Goal: Transaction & Acquisition: Purchase product/service

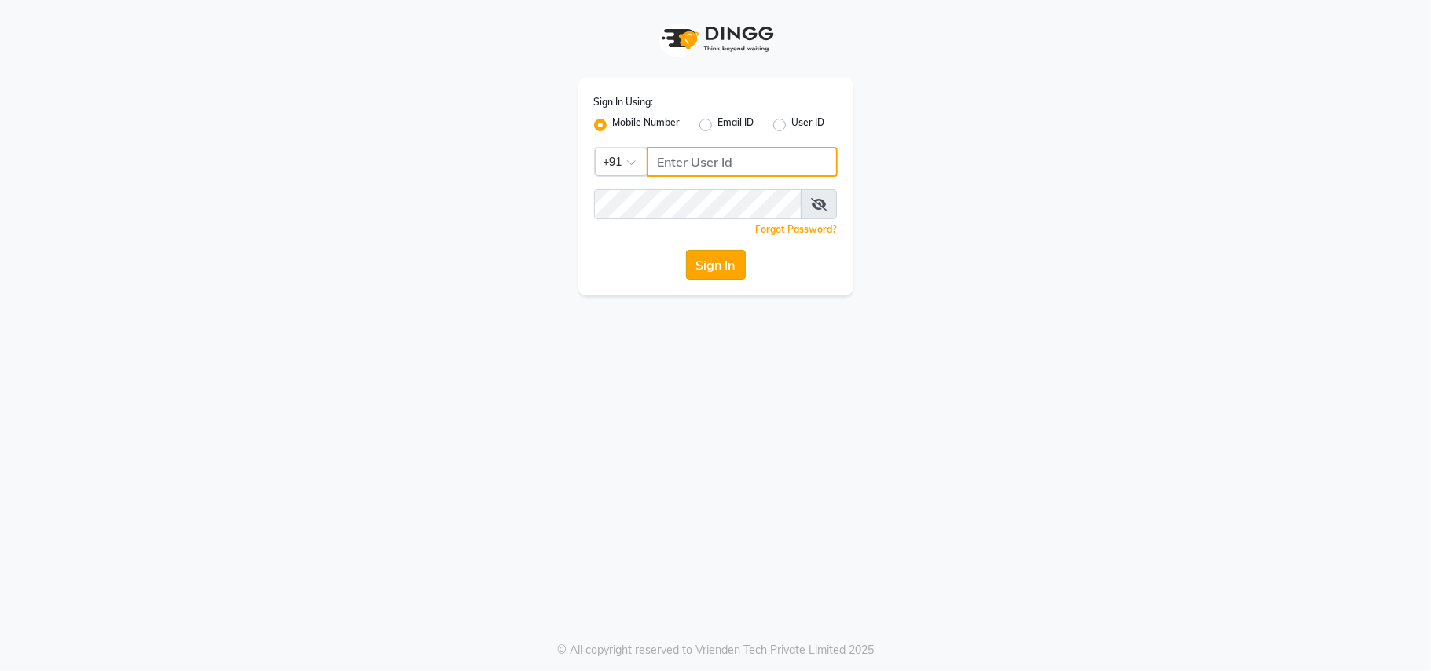
type input "9811881771"
click at [729, 272] on button "Sign In" at bounding box center [716, 265] width 60 height 30
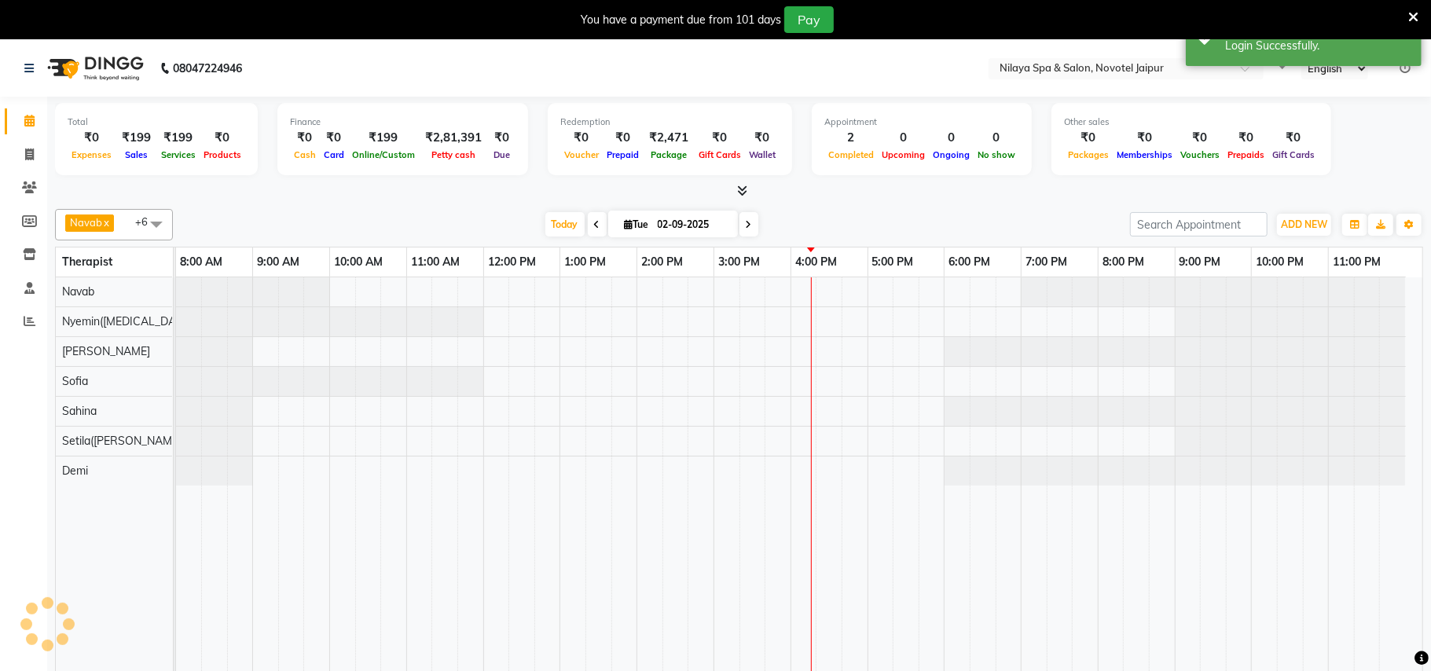
select select "en"
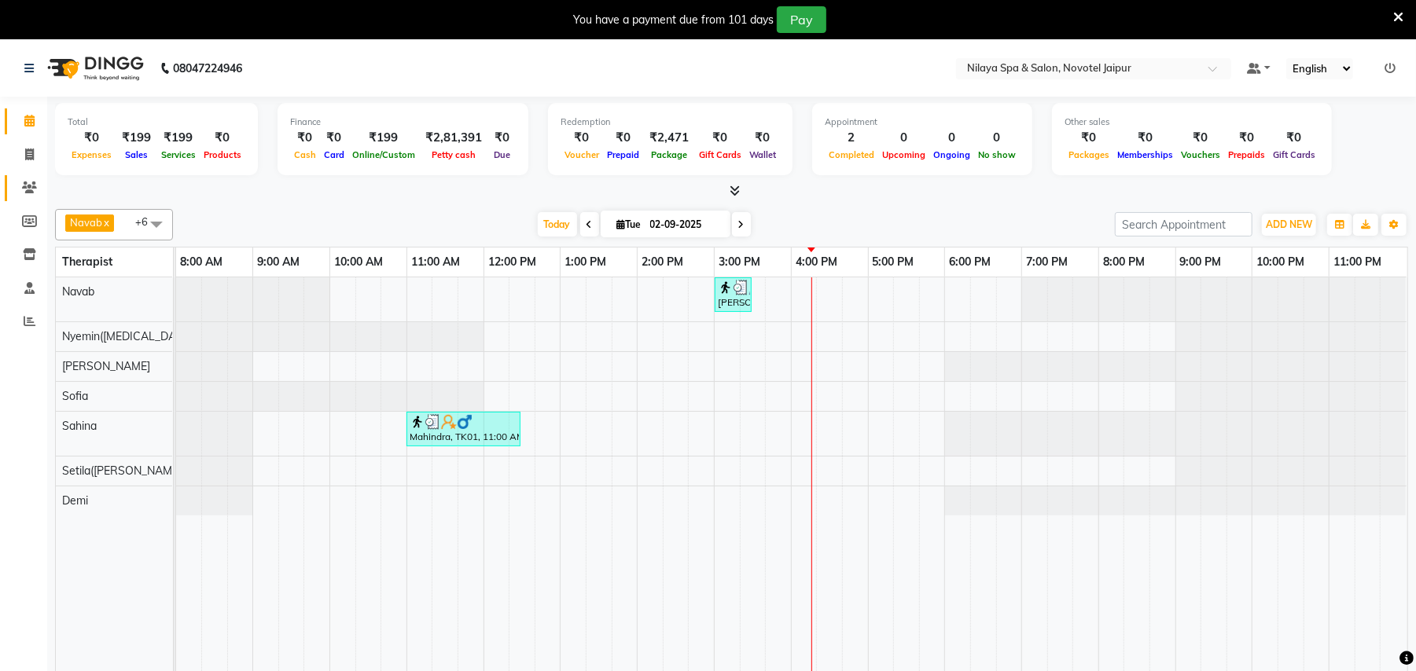
click at [25, 177] on link "Clients" at bounding box center [24, 188] width 38 height 26
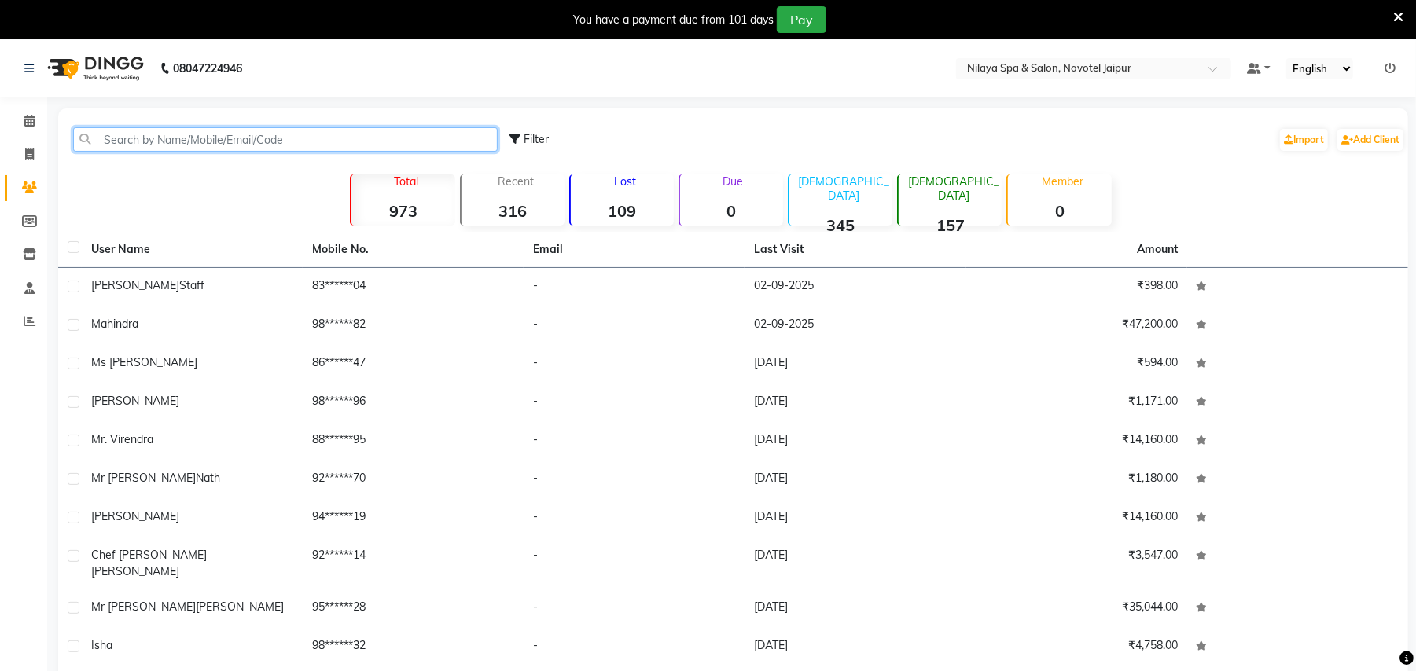
click at [293, 127] on input "text" at bounding box center [285, 139] width 424 height 24
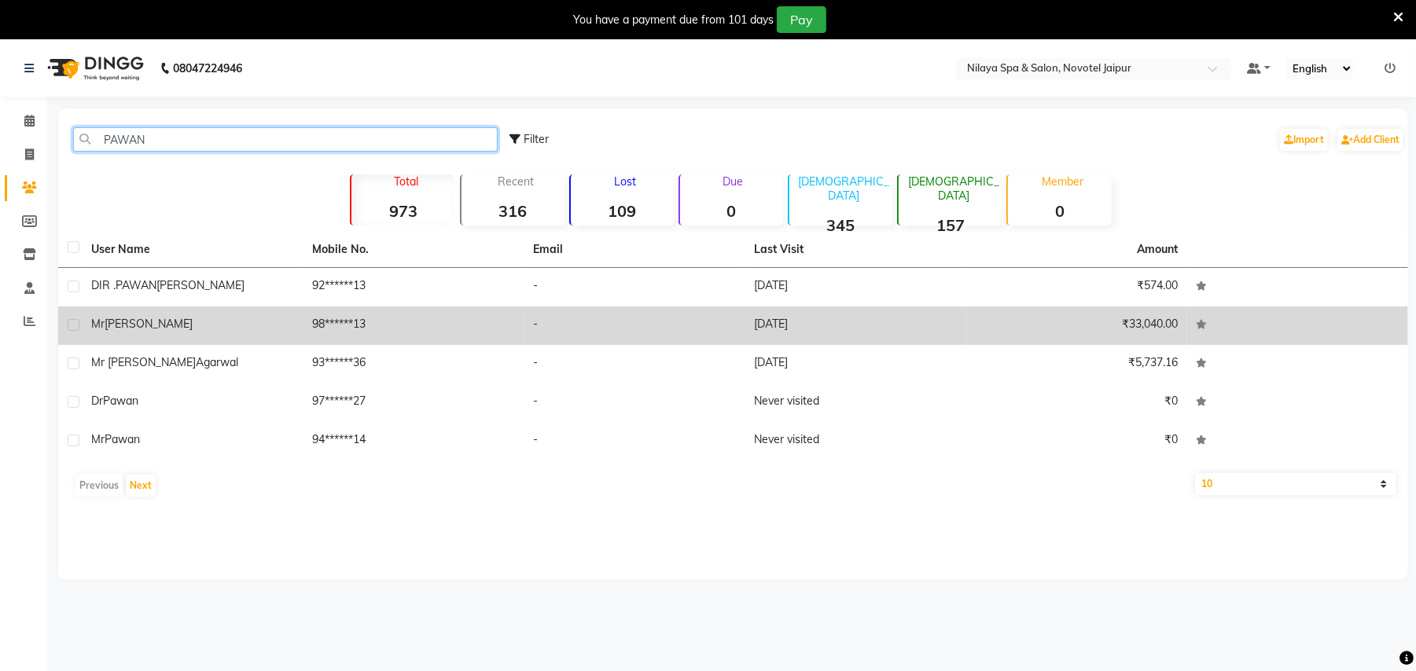
type input "PAWAN"
click at [248, 325] on div "Mr Pawan Gupta" at bounding box center [192, 324] width 202 height 17
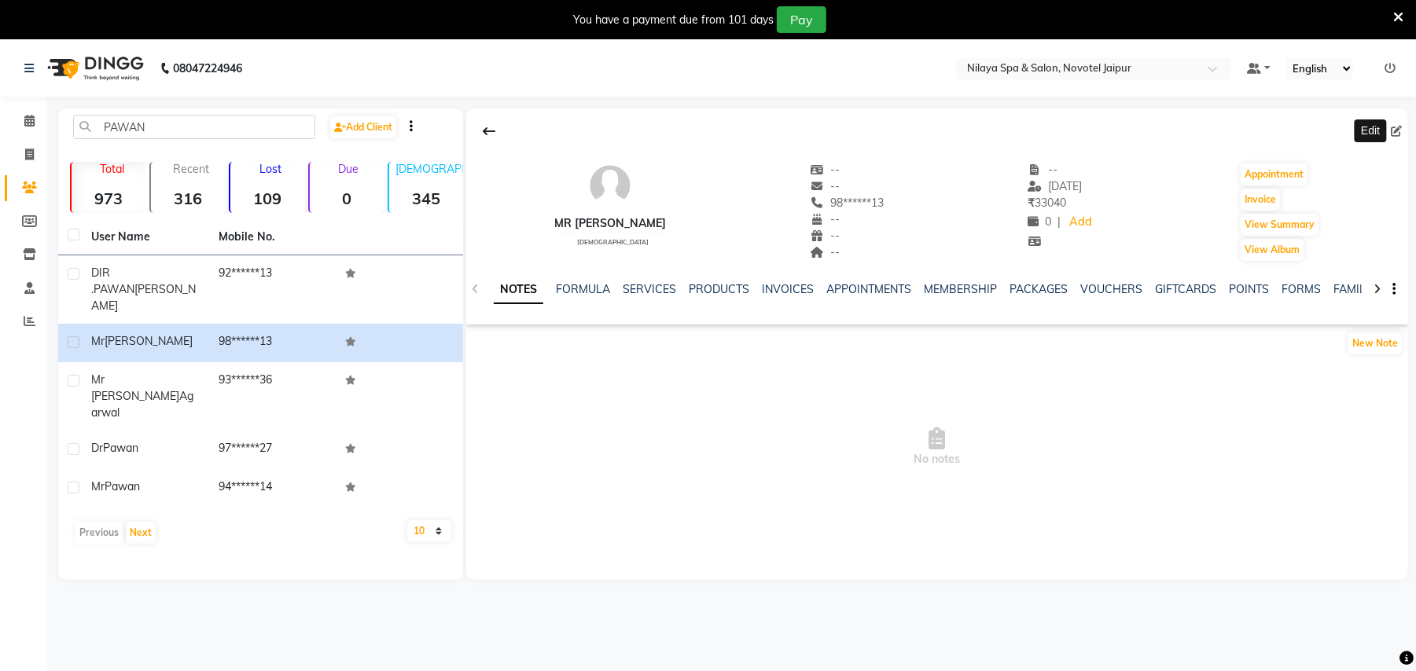
click at [1397, 129] on icon at bounding box center [1396, 131] width 11 height 11
select select "[DEMOGRAPHIC_DATA]"
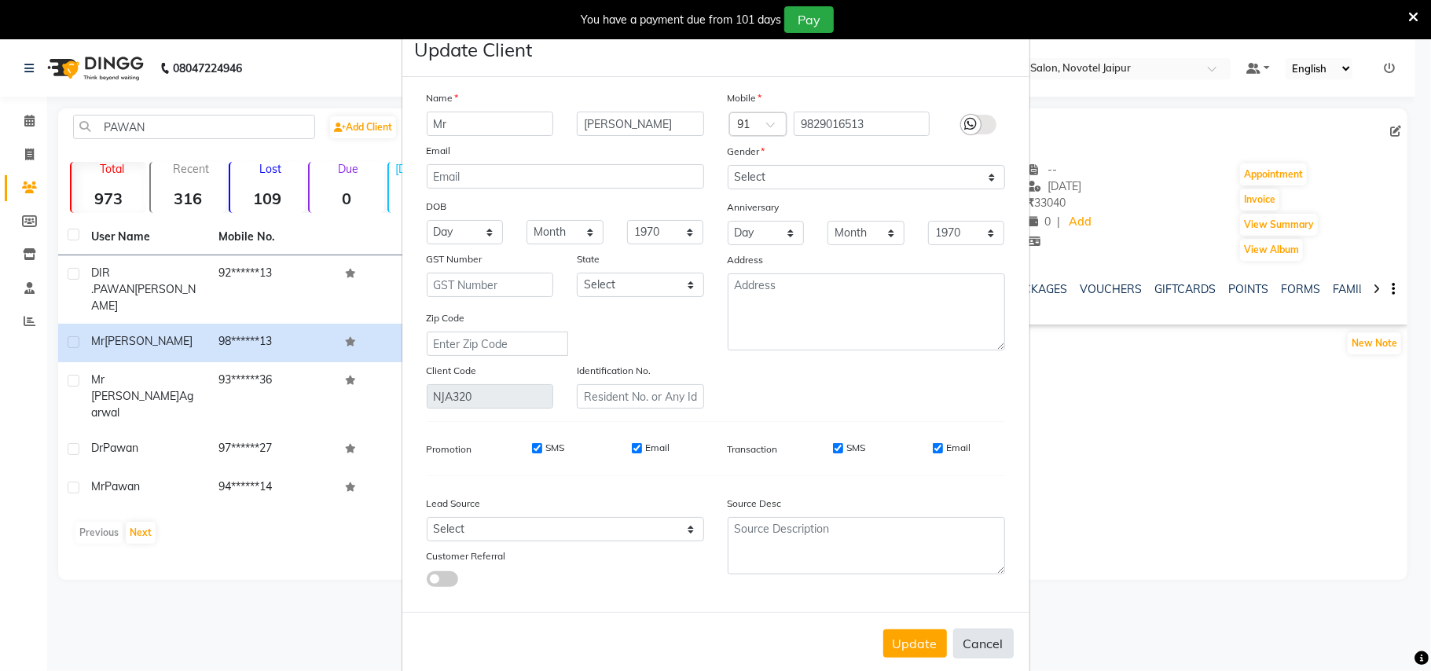
click at [972, 639] on button "Cancel" at bounding box center [984, 644] width 61 height 30
select select
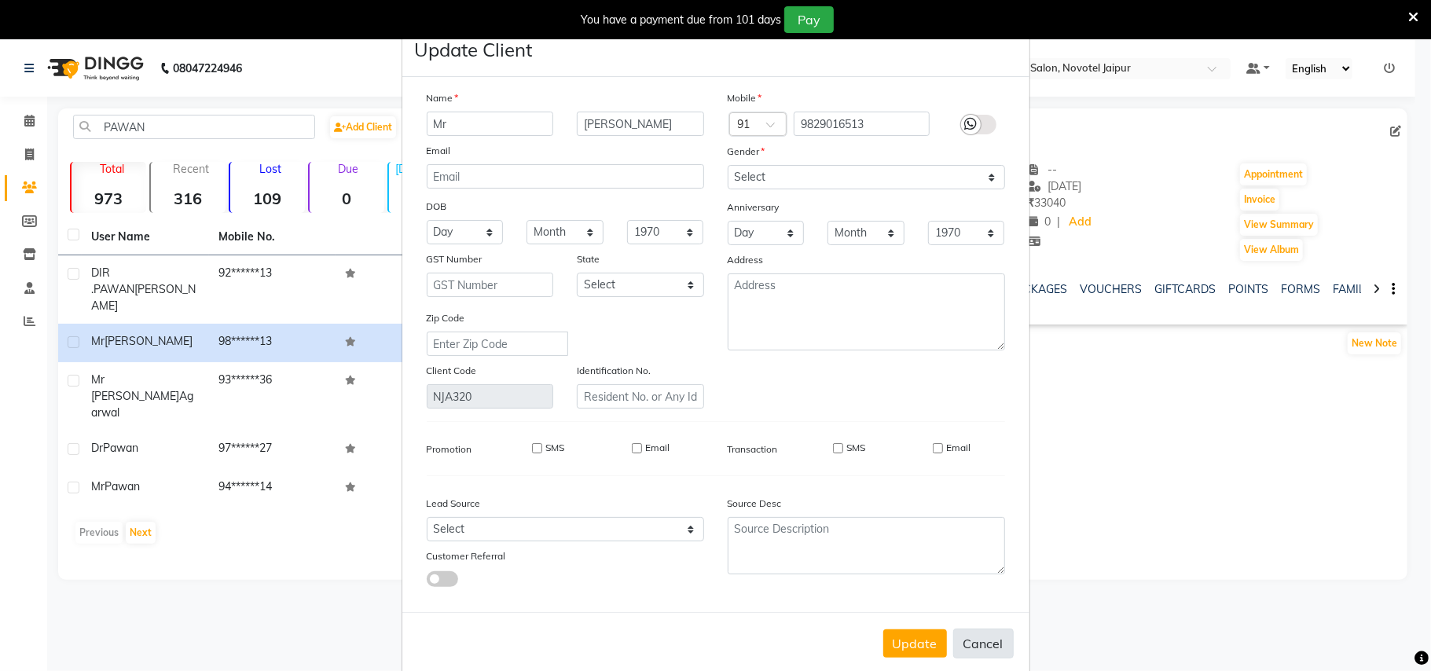
select select
checkbox input "false"
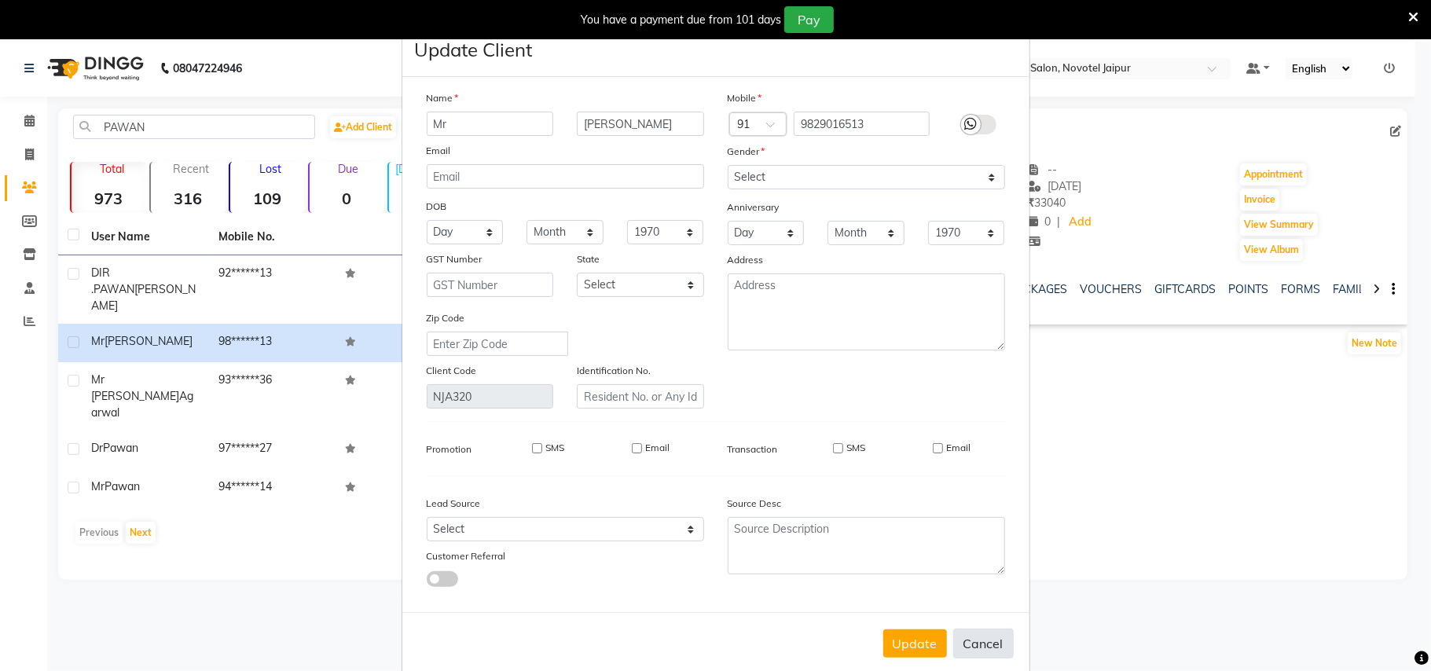
checkbox input "false"
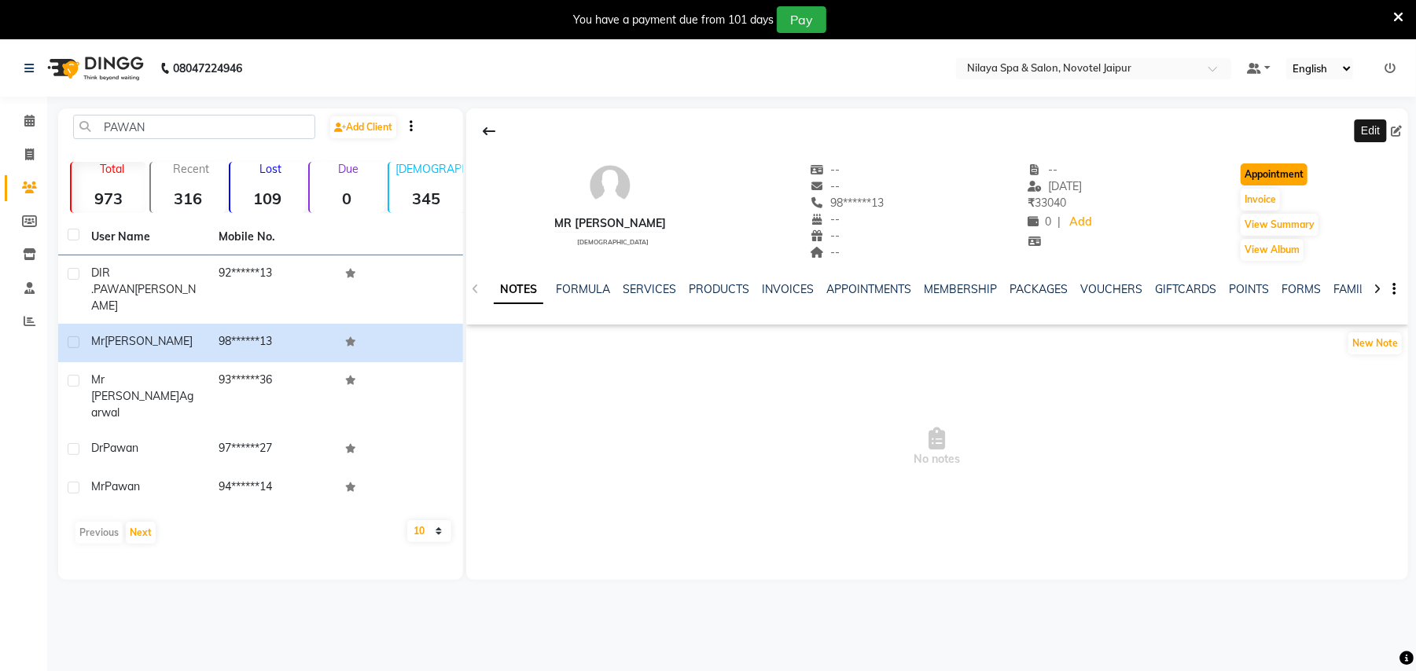
click at [1274, 176] on button "Appointment" at bounding box center [1273, 175] width 67 height 22
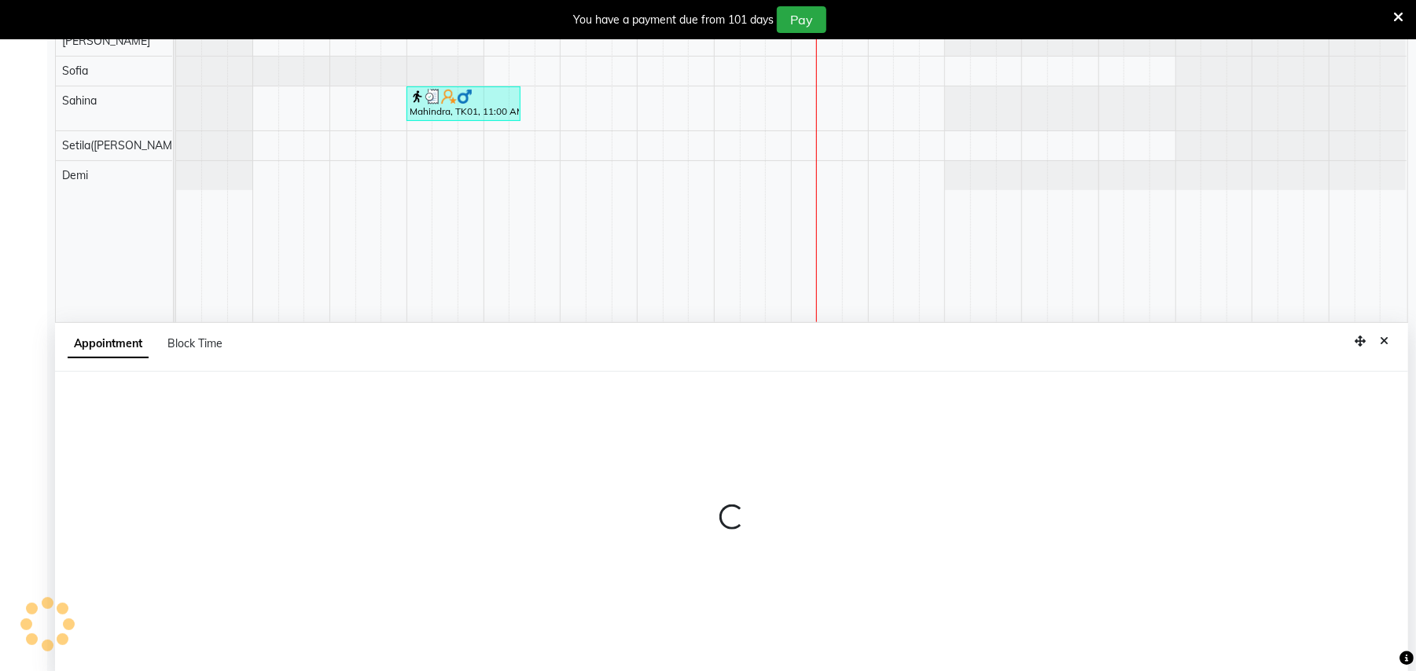
select select "540"
select select "tentative"
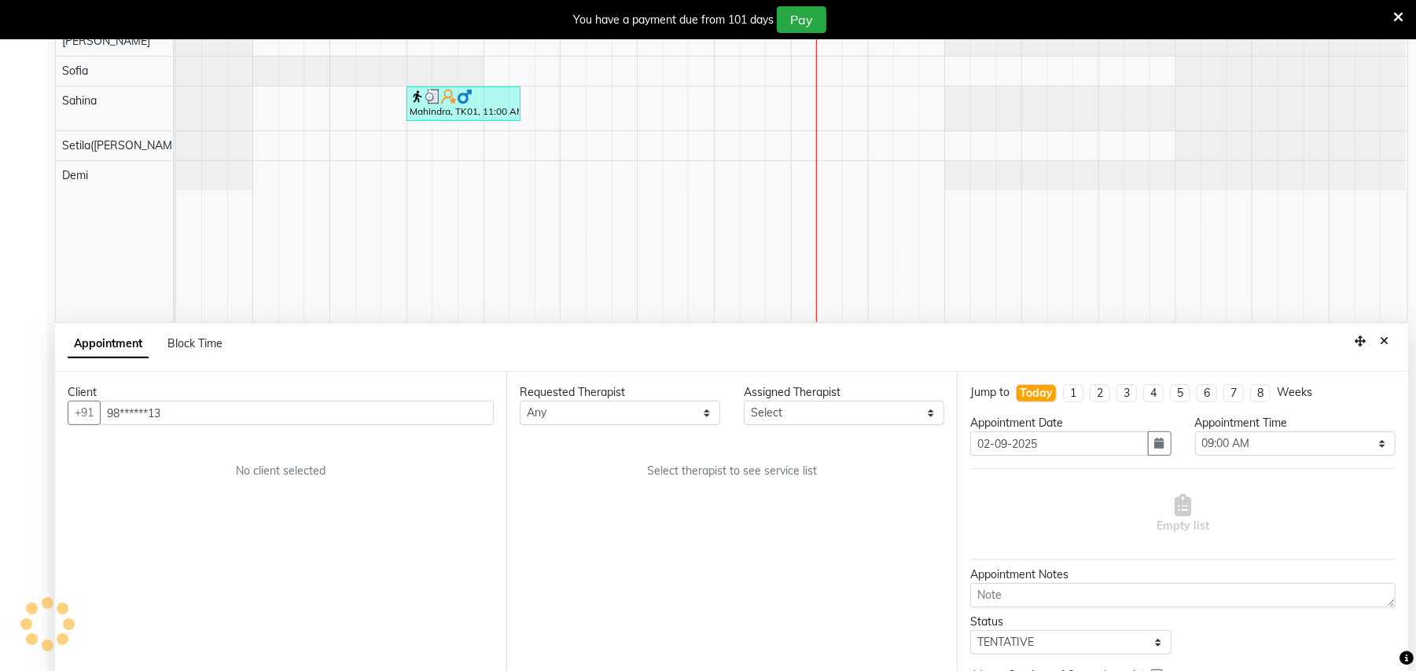
scroll to position [336, 0]
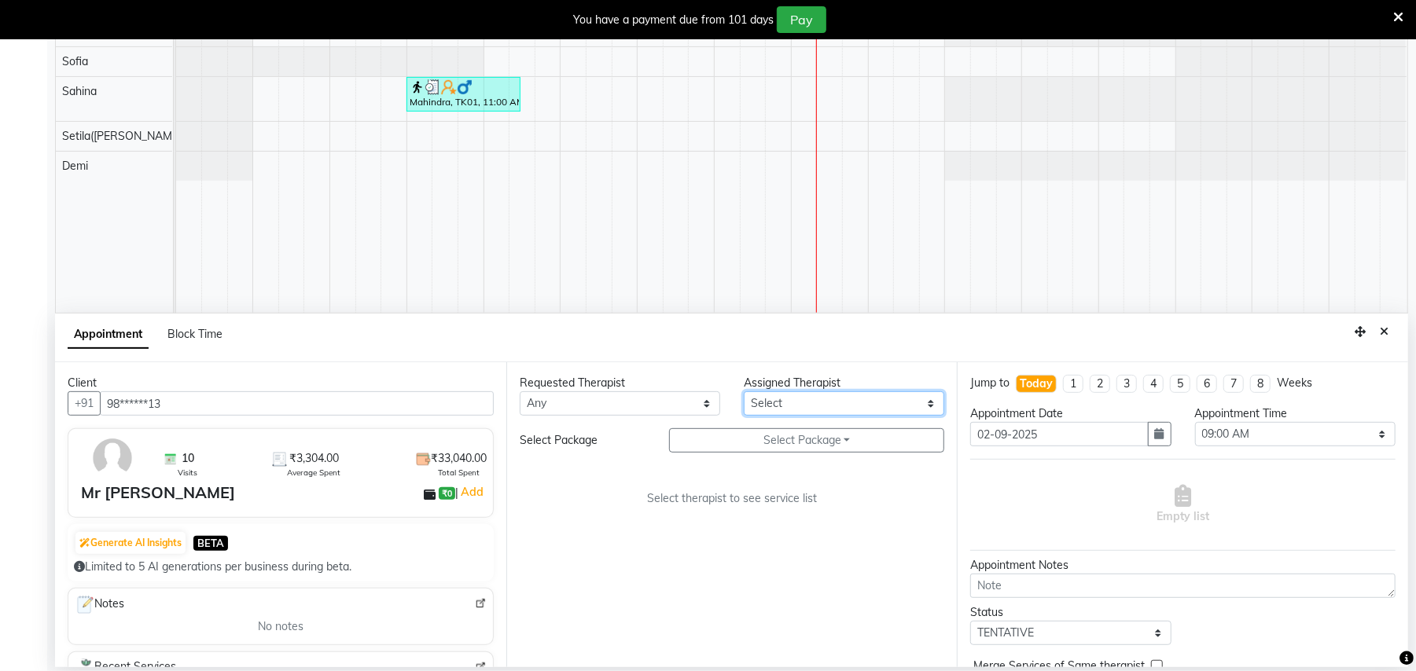
click at [896, 401] on select "Select Demi Navab Nyemin(Amen) Pragya Jain Sahina Setila(Anne) Sofia" at bounding box center [844, 403] width 200 height 24
select select "82558"
click at [744, 391] on select "Select Demi Navab Nyemin(Amen) Pragya Jain Sahina Setila(Anne) Sofia" at bounding box center [844, 403] width 200 height 24
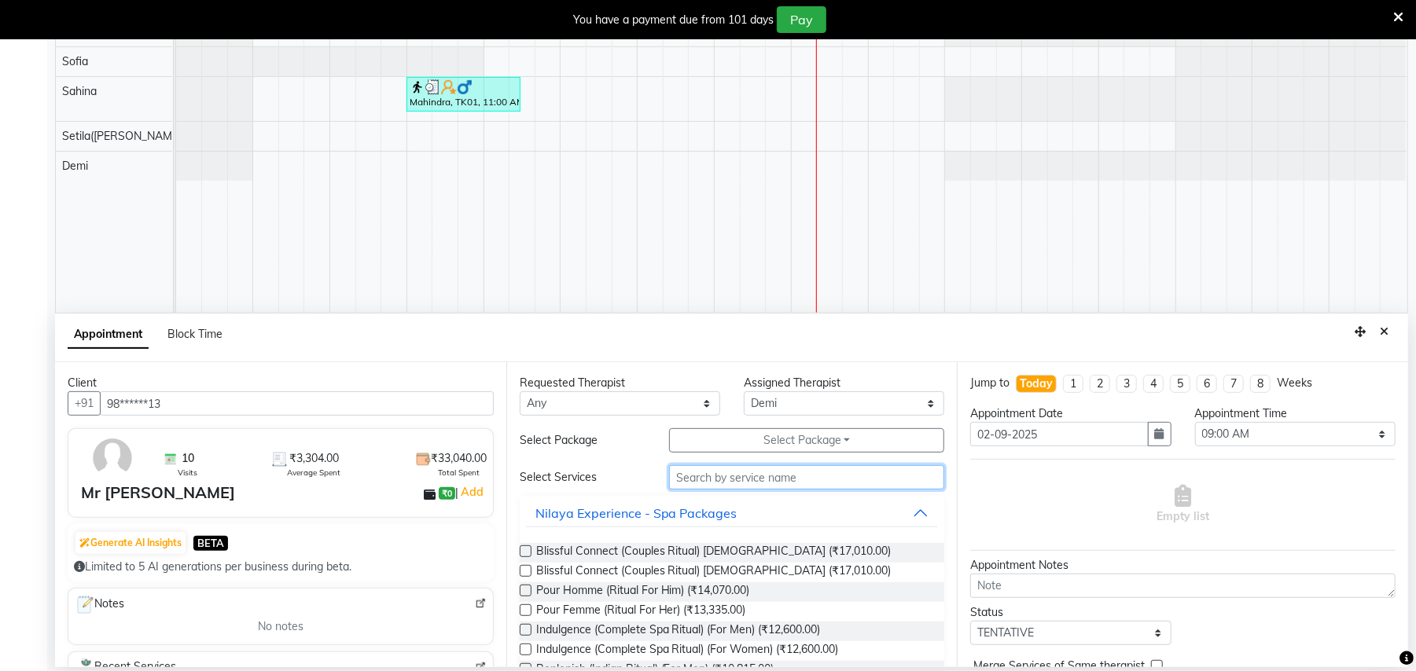
click at [718, 485] on input "text" at bounding box center [806, 477] width 275 height 24
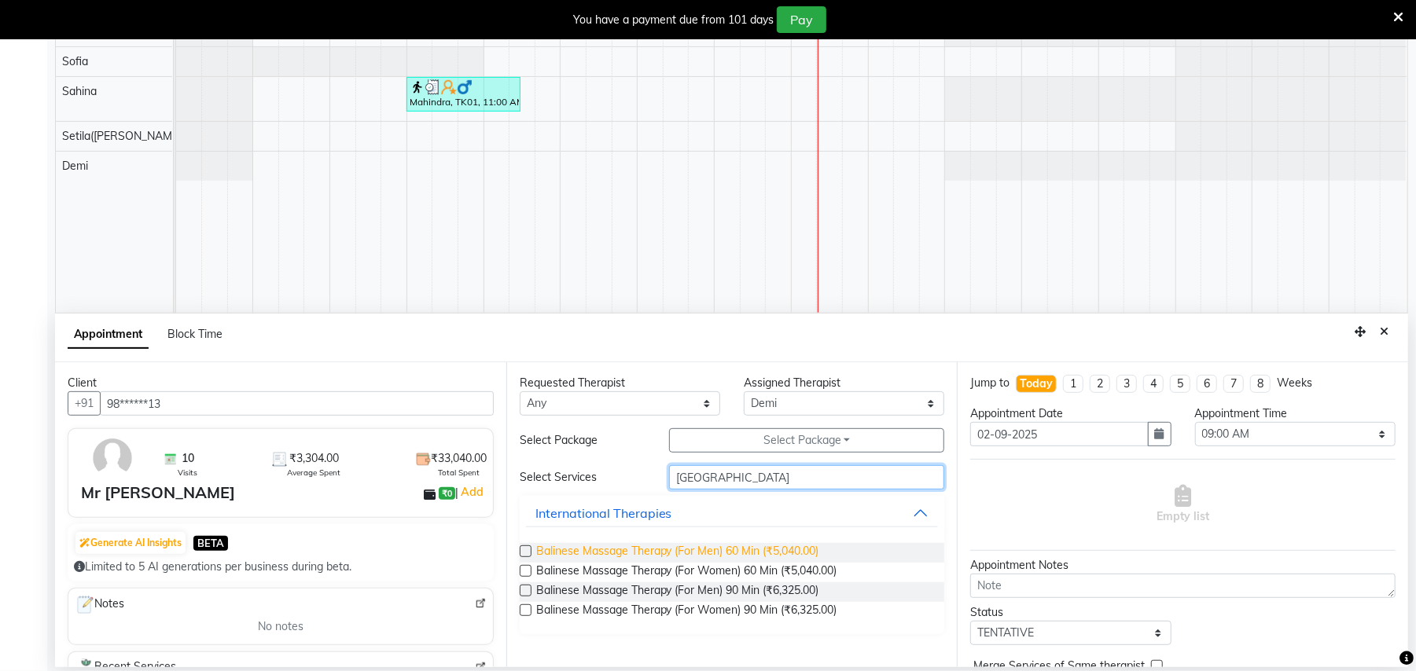
type input "BALI"
click at [734, 554] on span "Balinese Massage Therapy (For Men) 60 Min (₹5,040.00)" at bounding box center [677, 553] width 283 height 20
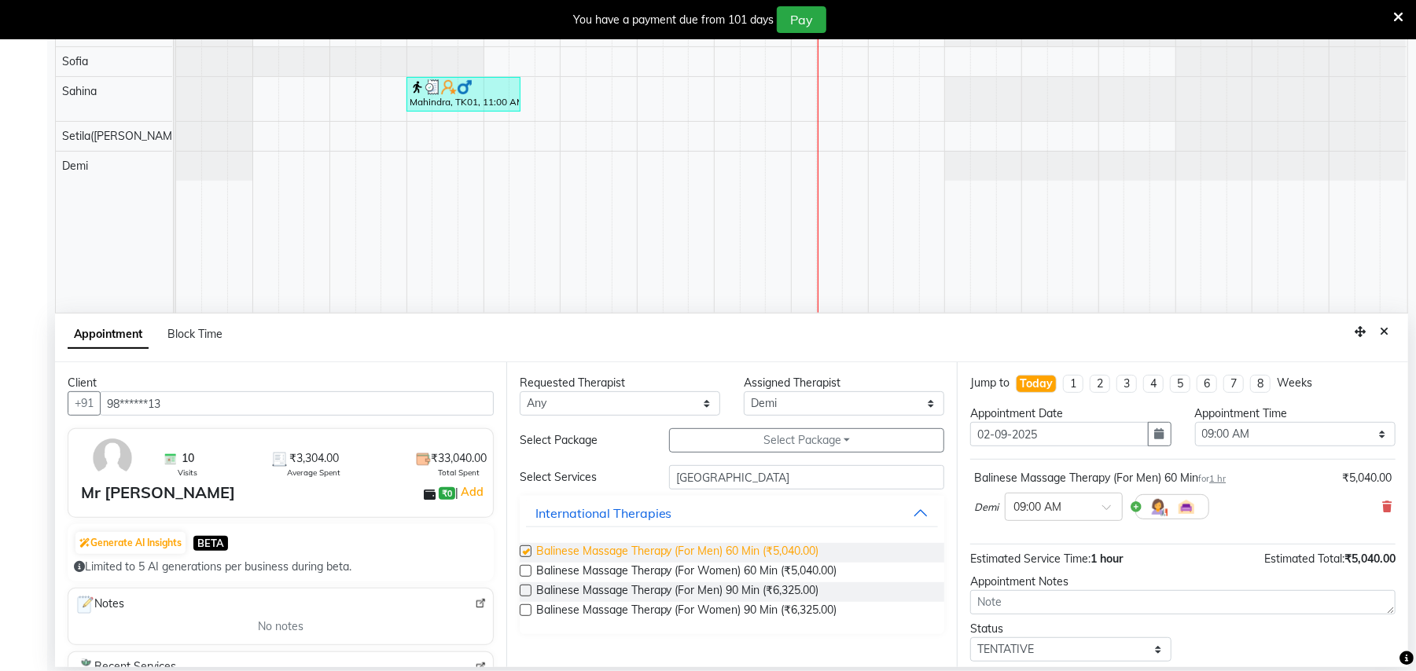
checkbox input "false"
click at [1091, 507] on div at bounding box center [1063, 506] width 116 height 17
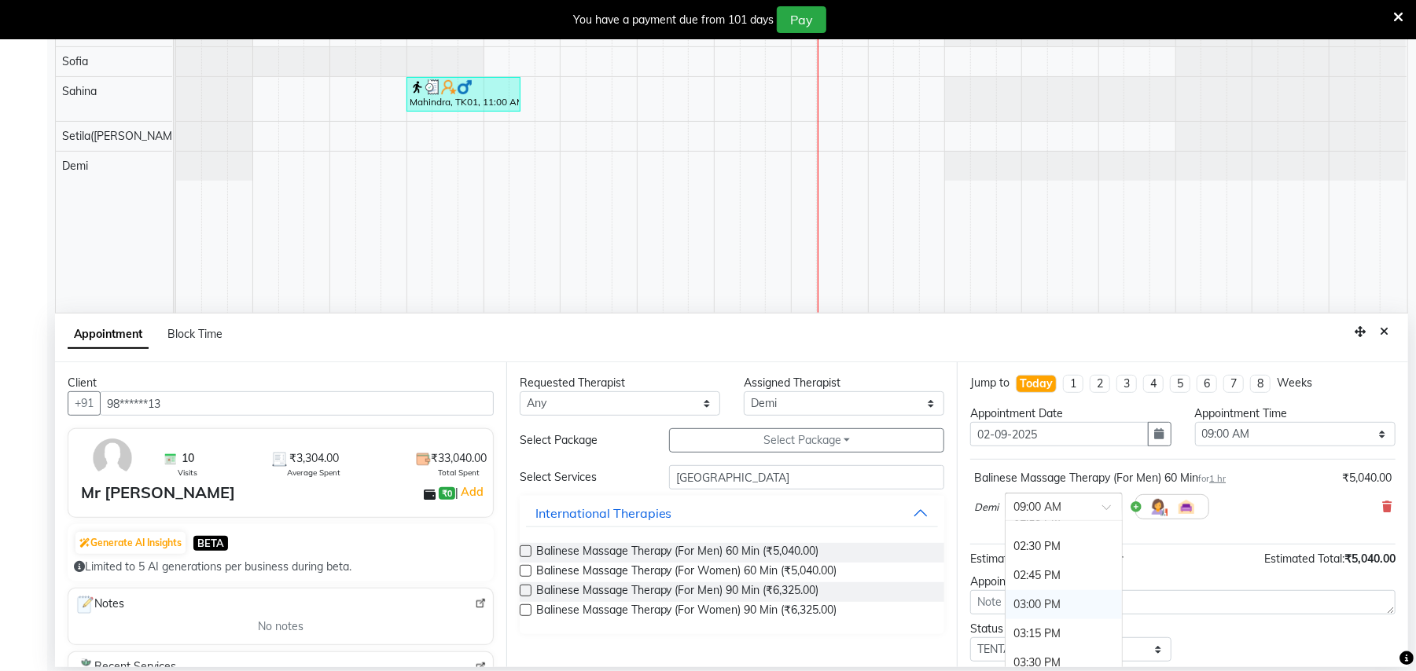
scroll to position [733, 0]
click at [1035, 645] on div "04:15 PM" at bounding box center [1063, 645] width 116 height 29
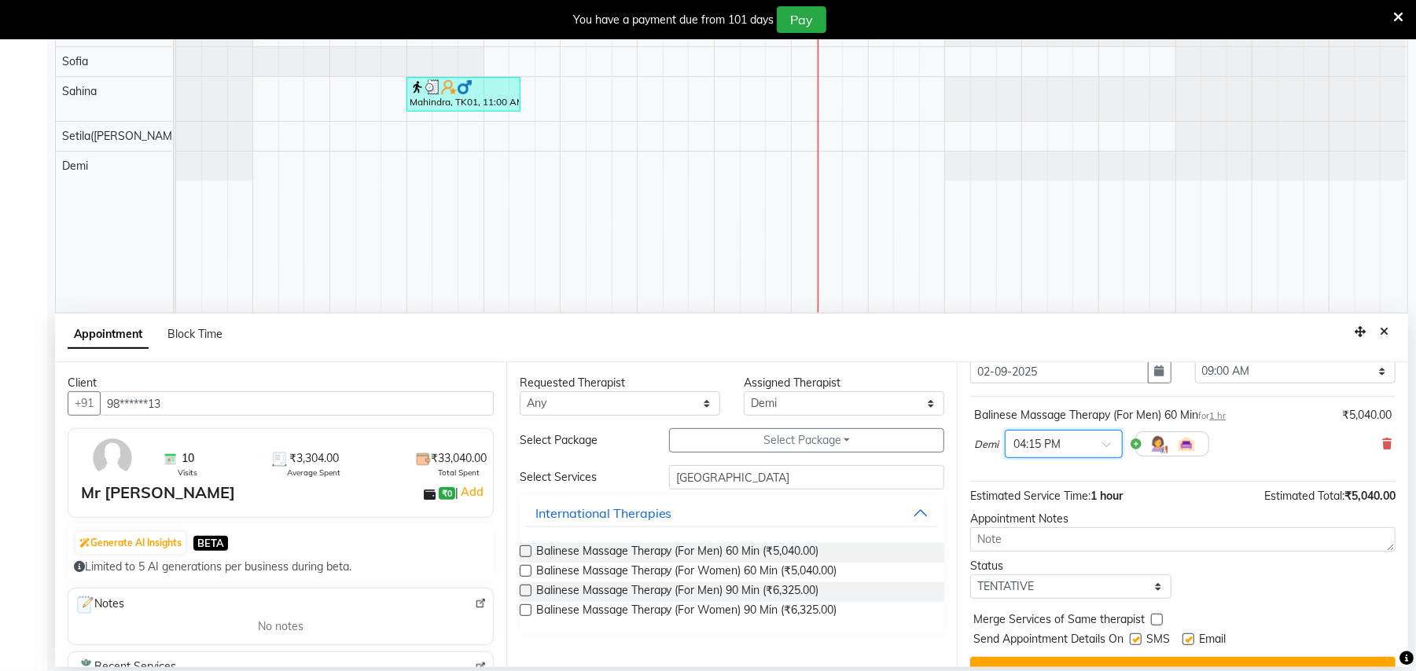
scroll to position [95, 0]
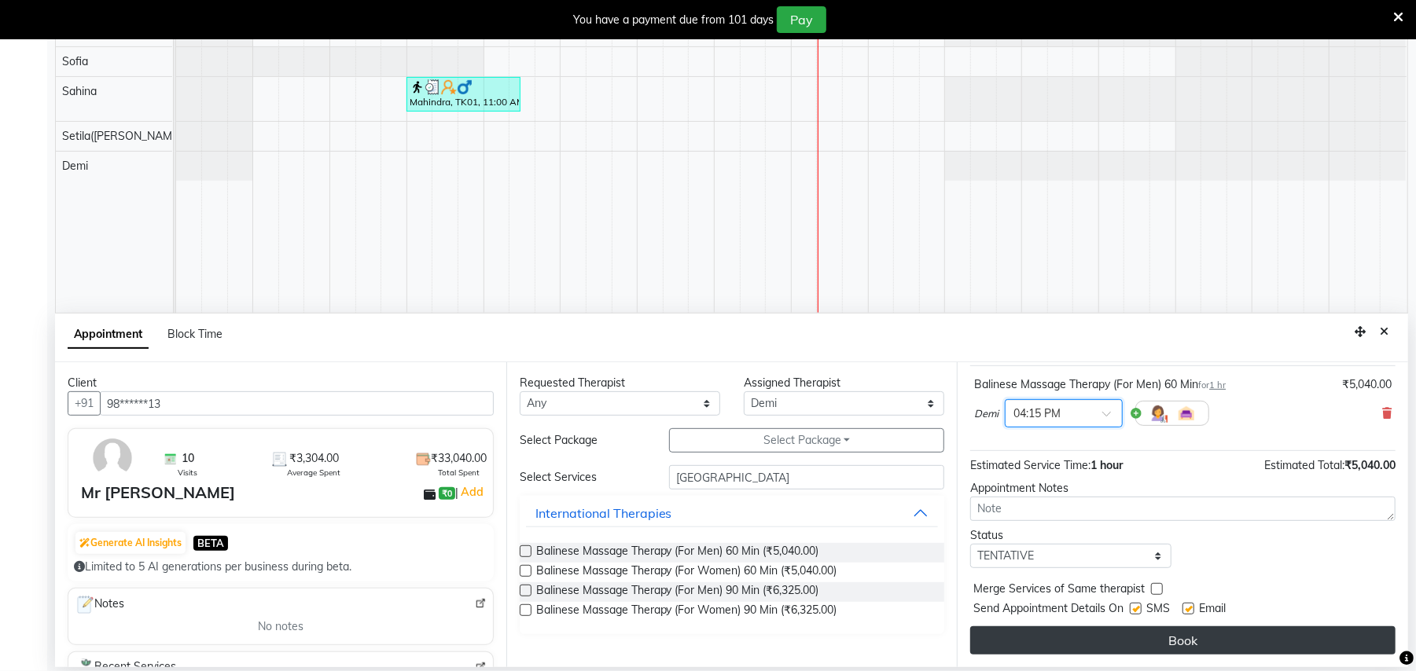
click at [1094, 643] on button "Book" at bounding box center [1182, 641] width 425 height 28
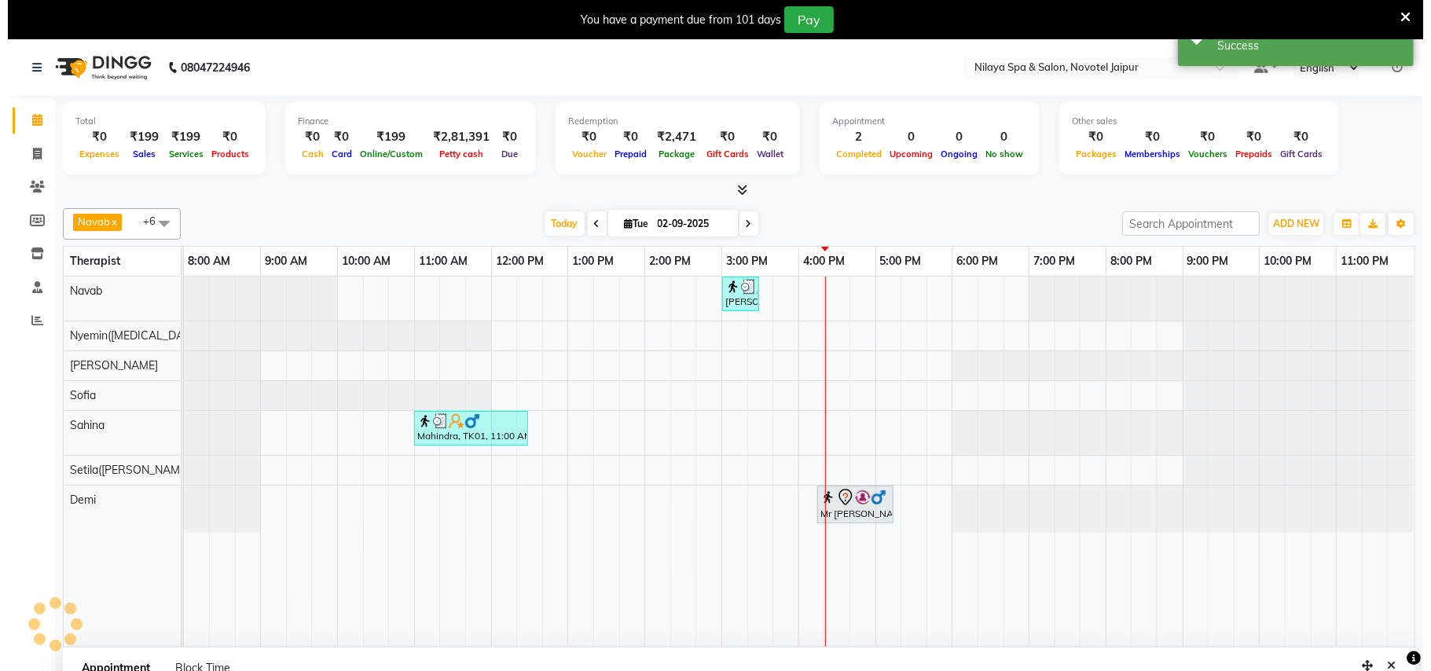
scroll to position [0, 0]
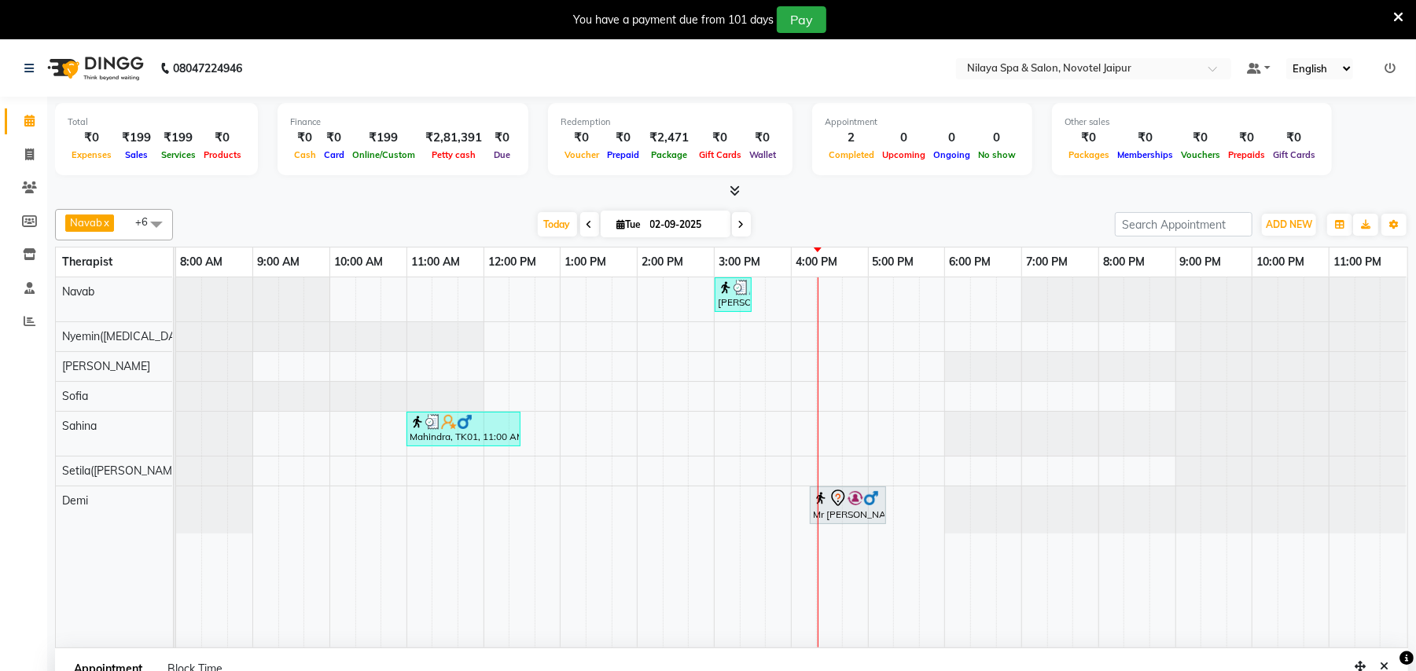
click at [1393, 10] on icon at bounding box center [1398, 17] width 10 height 14
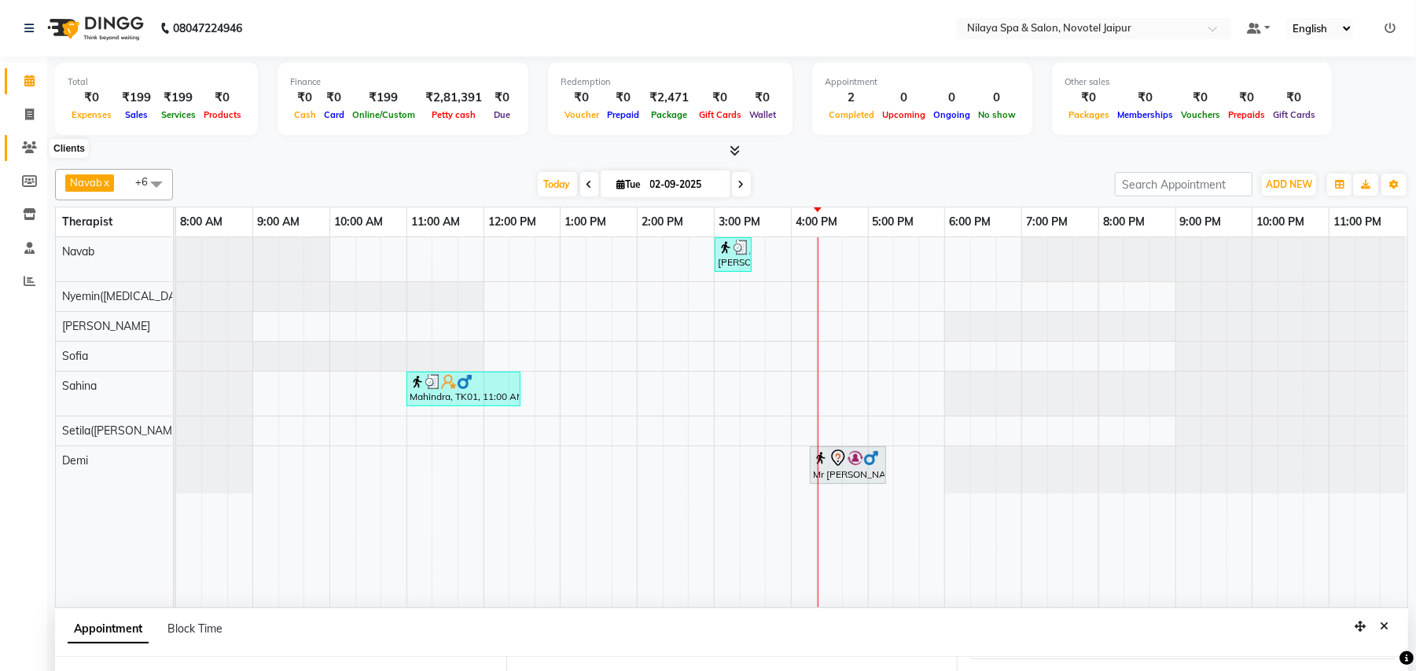
click at [27, 141] on icon at bounding box center [29, 147] width 15 height 12
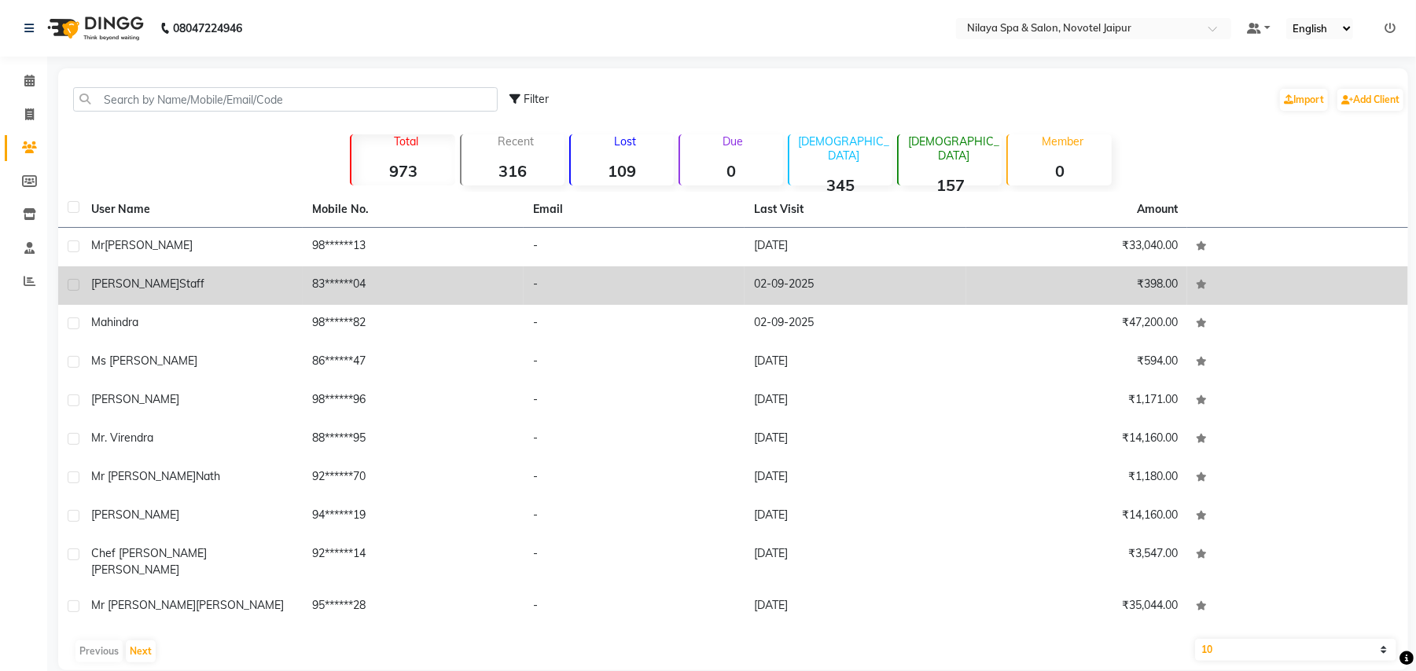
click at [183, 272] on td "Mr Ronak Staff" at bounding box center [192, 285] width 221 height 39
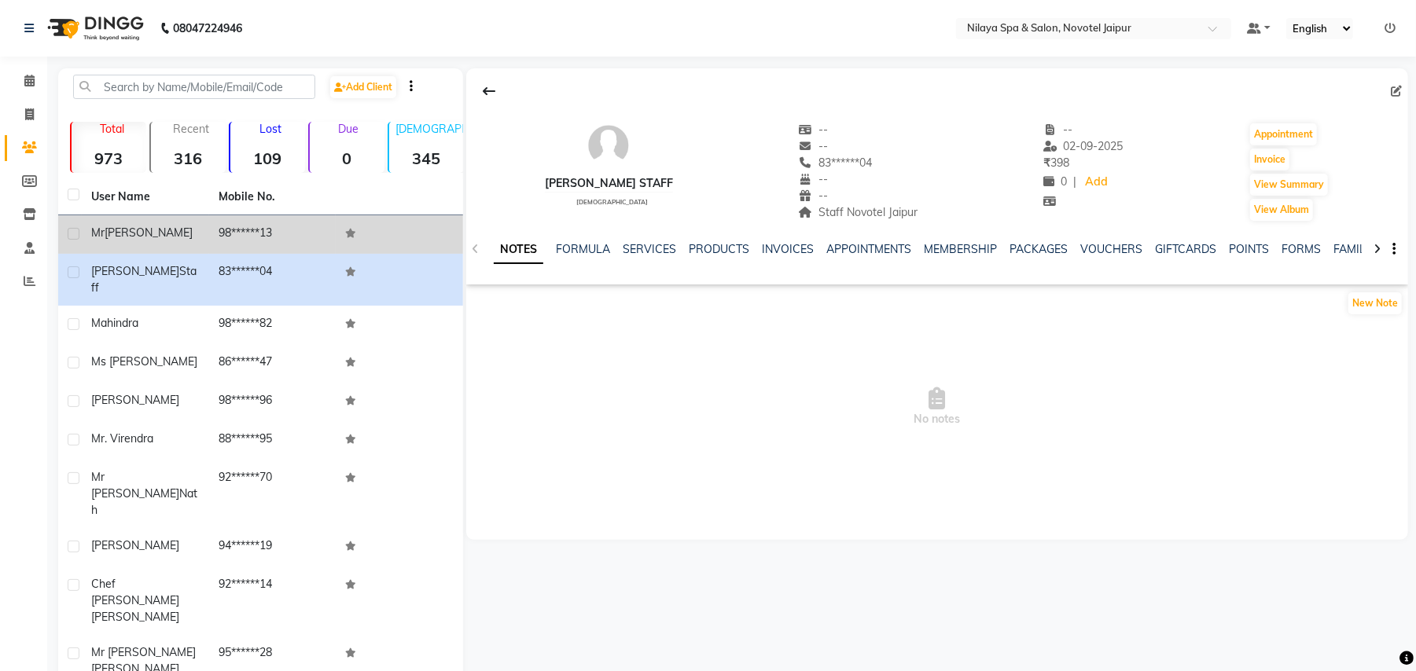
click at [193, 247] on td "Mr Pawan Gupta" at bounding box center [145, 234] width 127 height 39
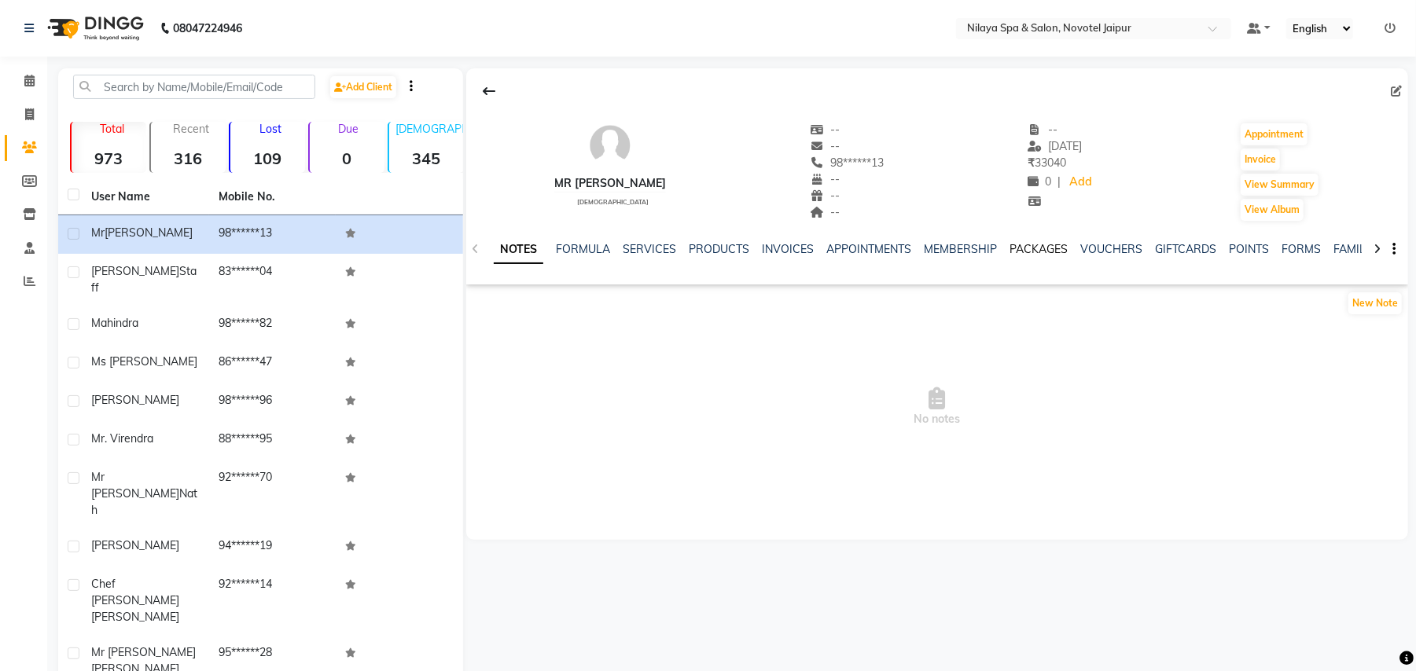
click at [1051, 247] on link "PACKAGES" at bounding box center [1038, 249] width 58 height 14
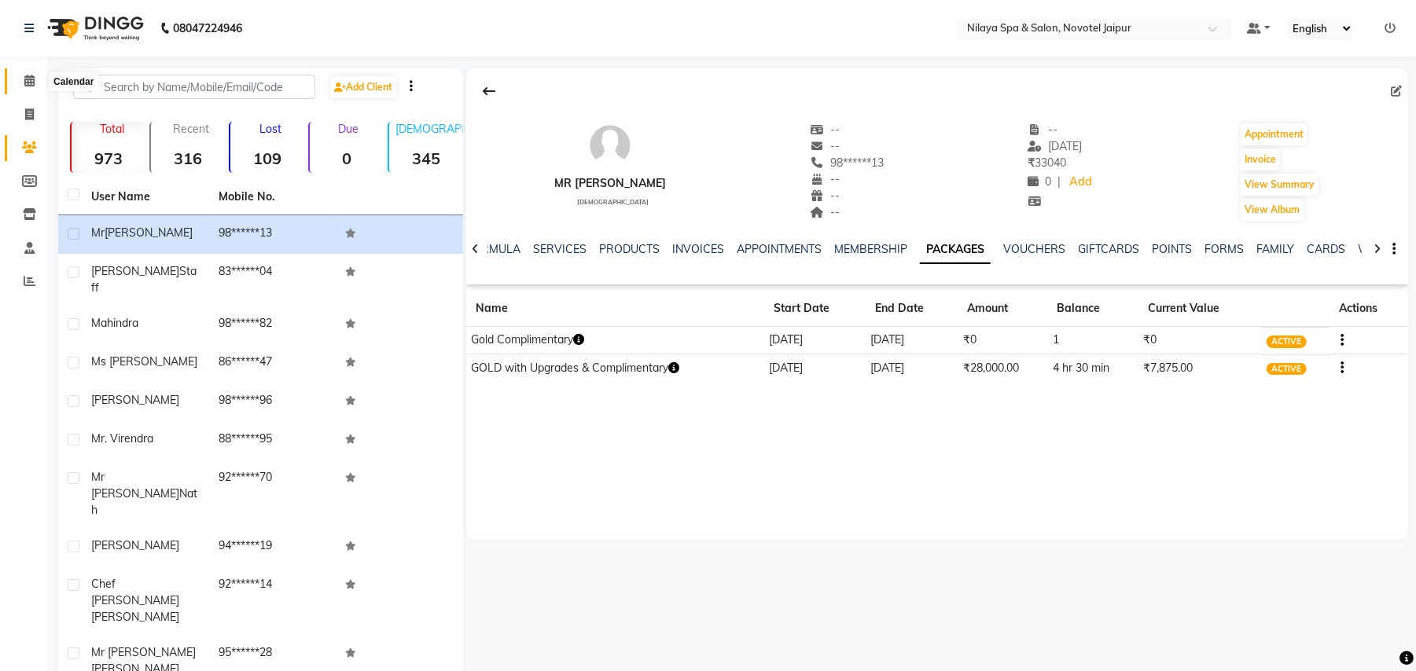
click at [28, 83] on icon at bounding box center [29, 81] width 10 height 12
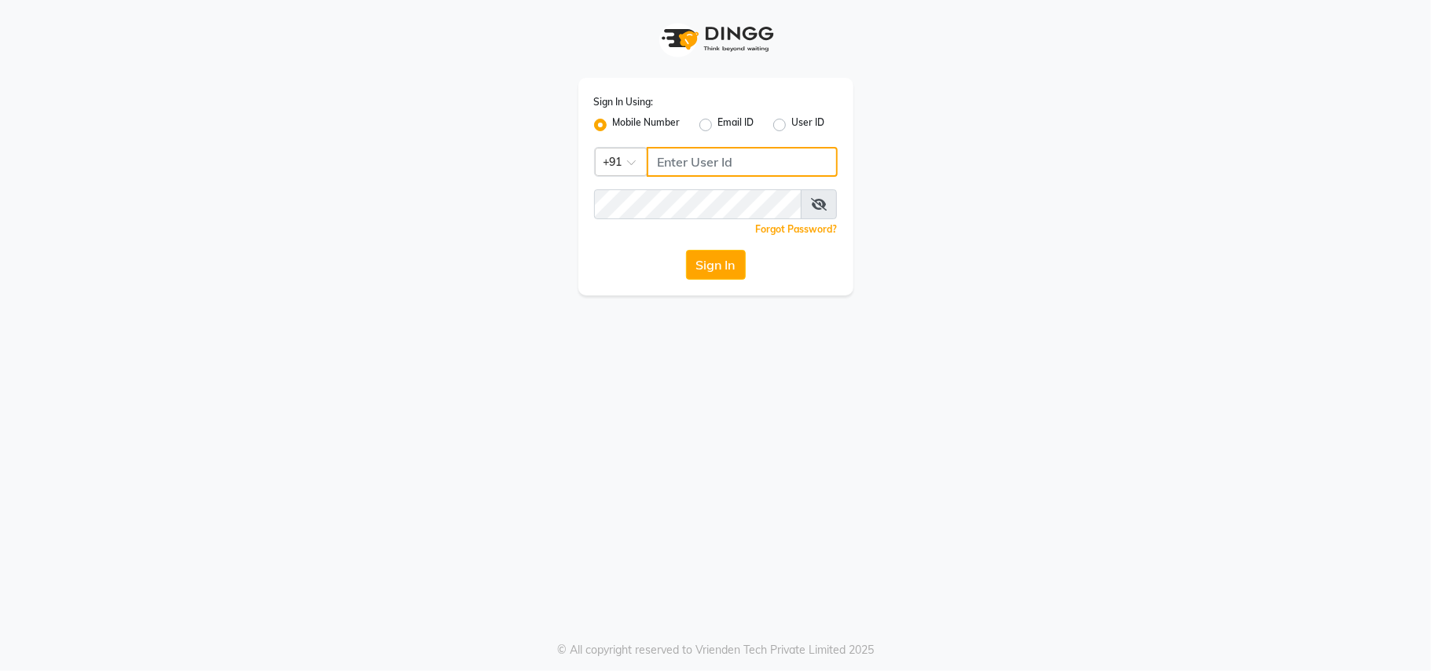
type input "9811881771"
click at [717, 252] on button "Sign In" at bounding box center [716, 265] width 60 height 30
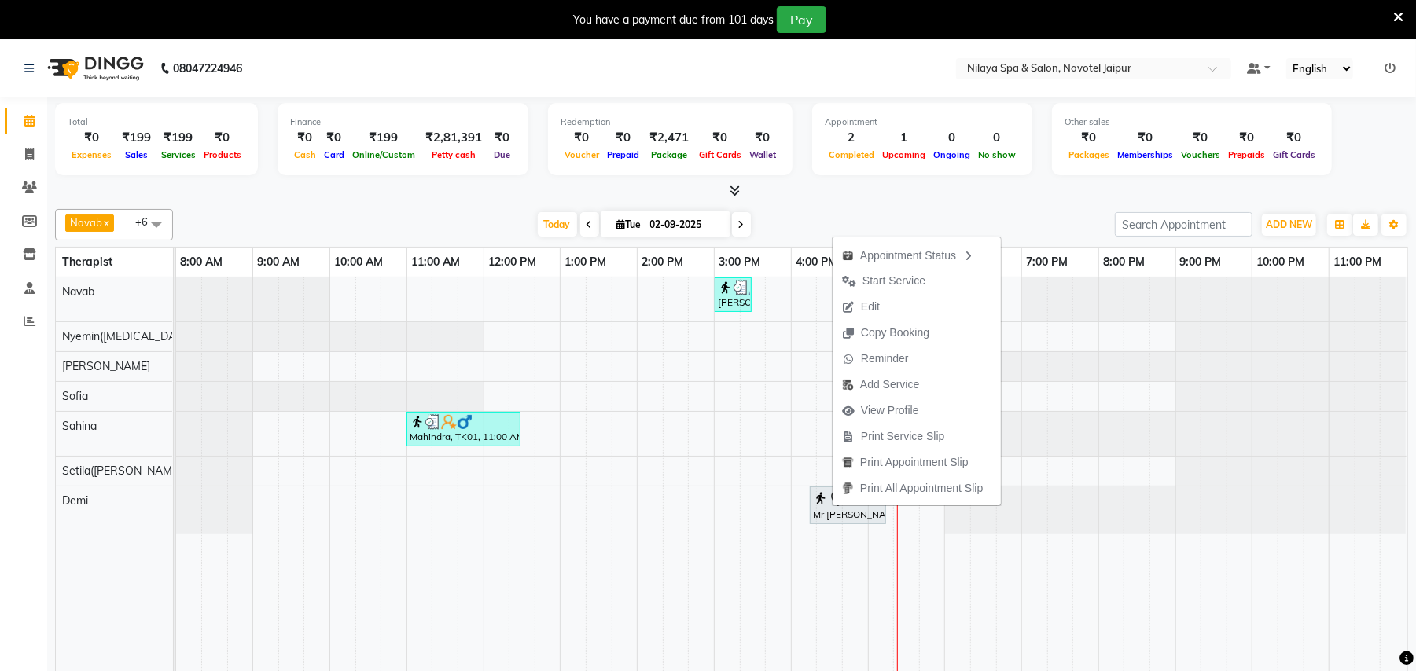
click at [1033, 205] on div "Navab x Nyemin([MEDICAL_DATA]) x [PERSON_NAME] x [PERSON_NAME] x Setila([PERSON…" at bounding box center [731, 448] width 1353 height 491
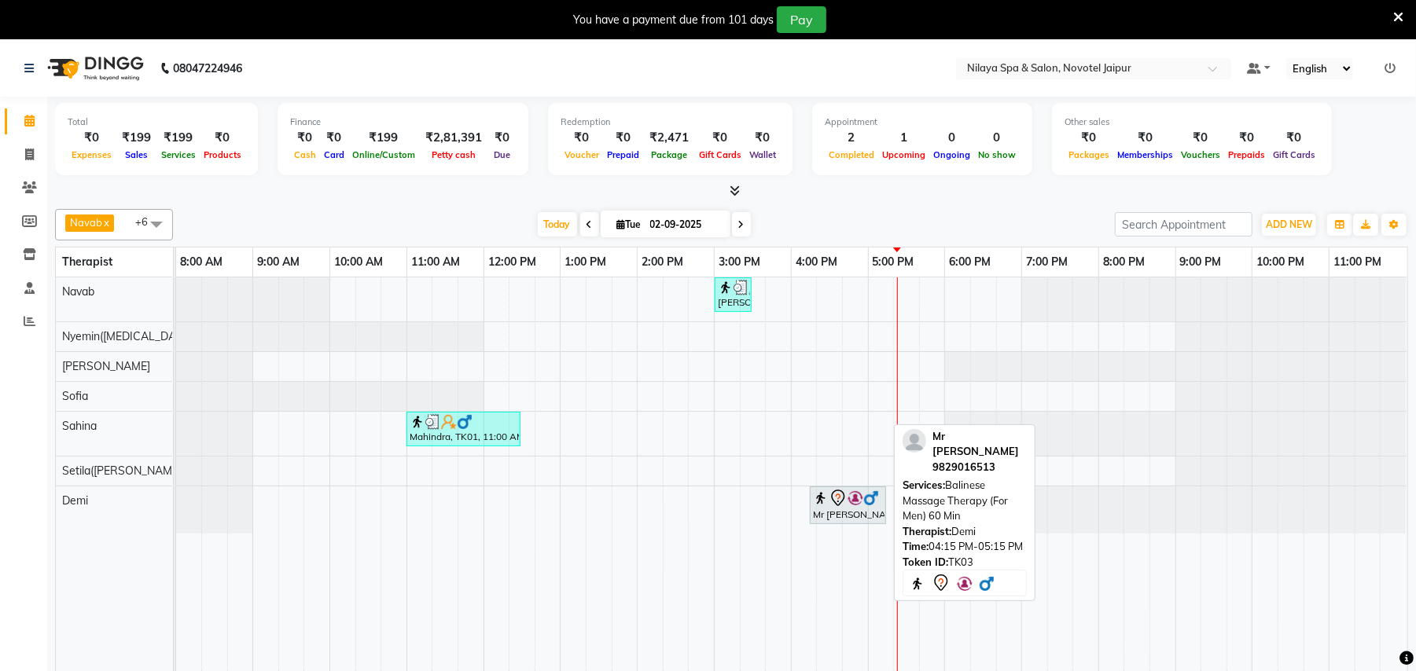
click at [849, 503] on img at bounding box center [855, 499] width 16 height 16
select select "7"
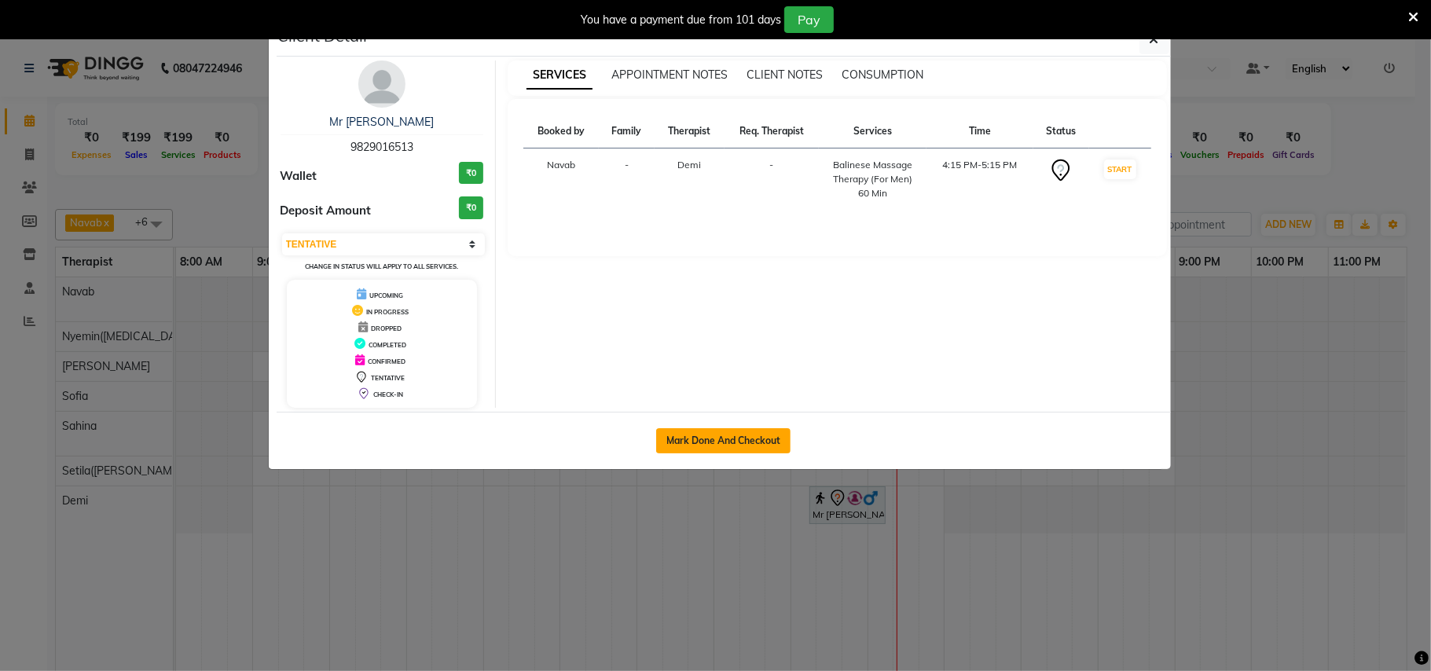
click at [734, 441] on button "Mark Done And Checkout" at bounding box center [723, 440] width 134 height 25
select select "service"
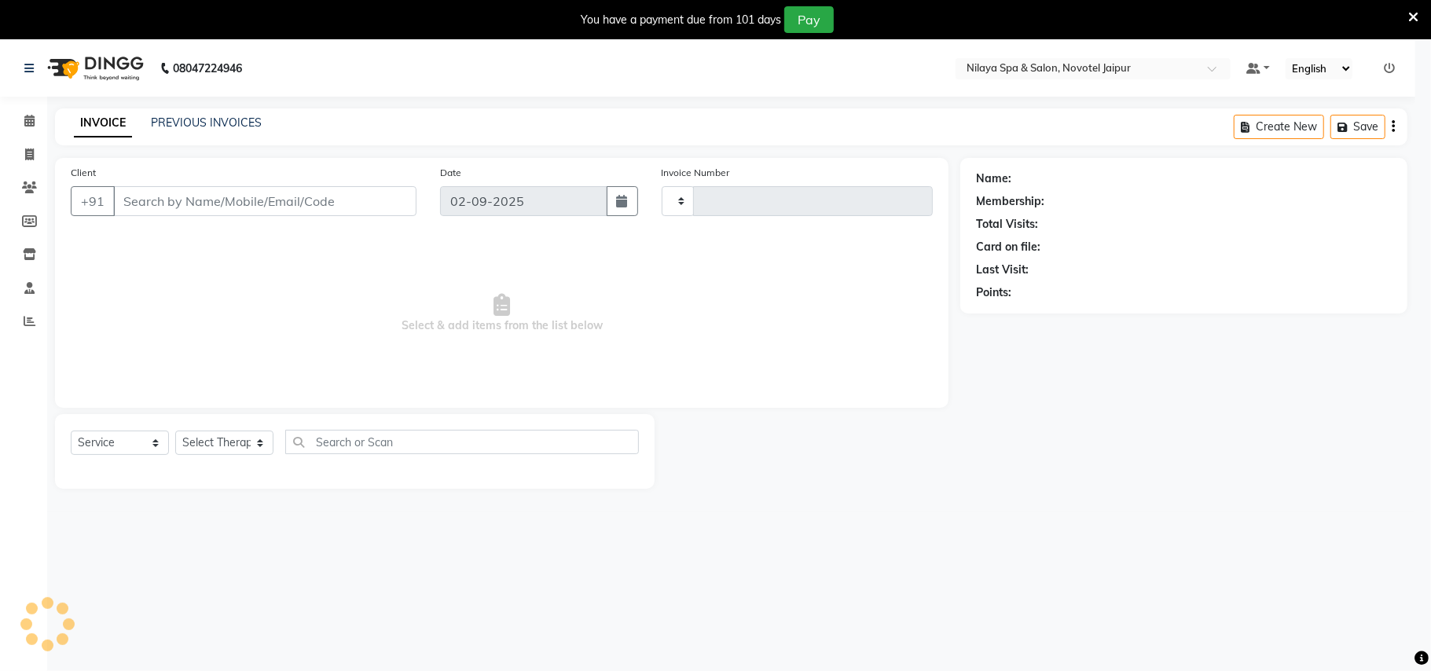
type input "0713"
select select "8197"
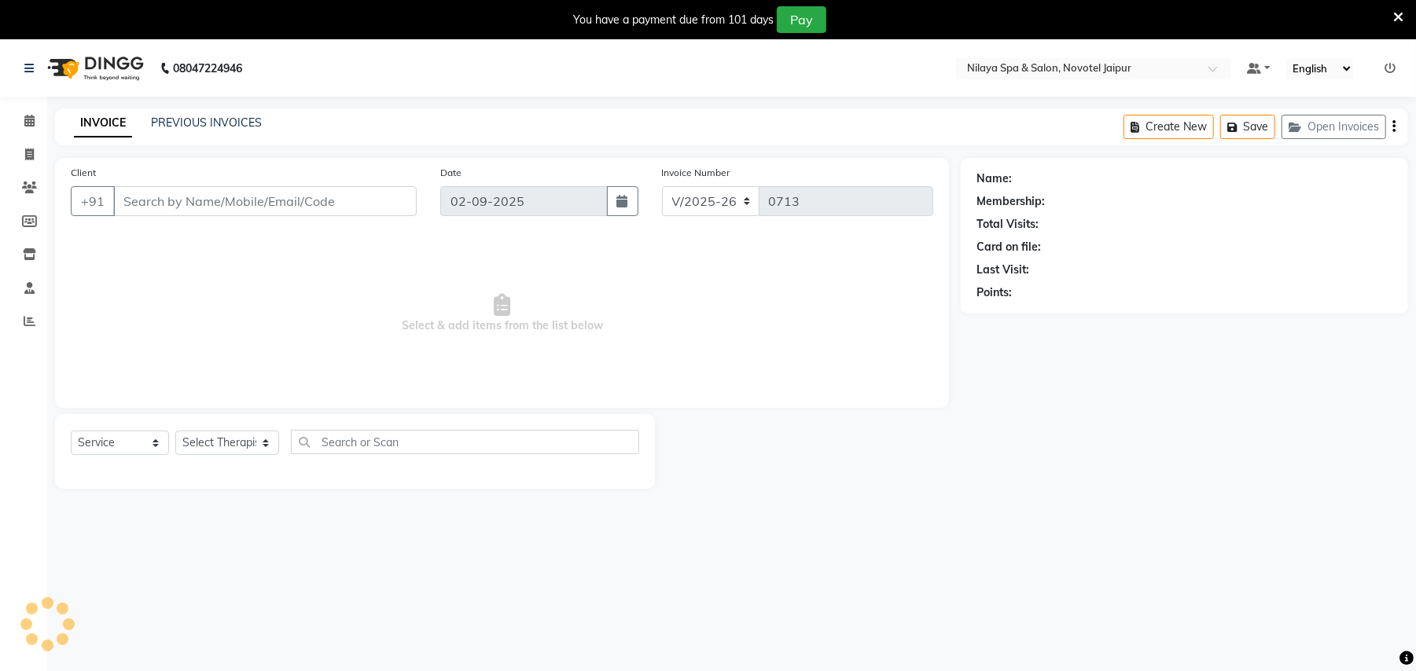
type input "98******13"
select select "82558"
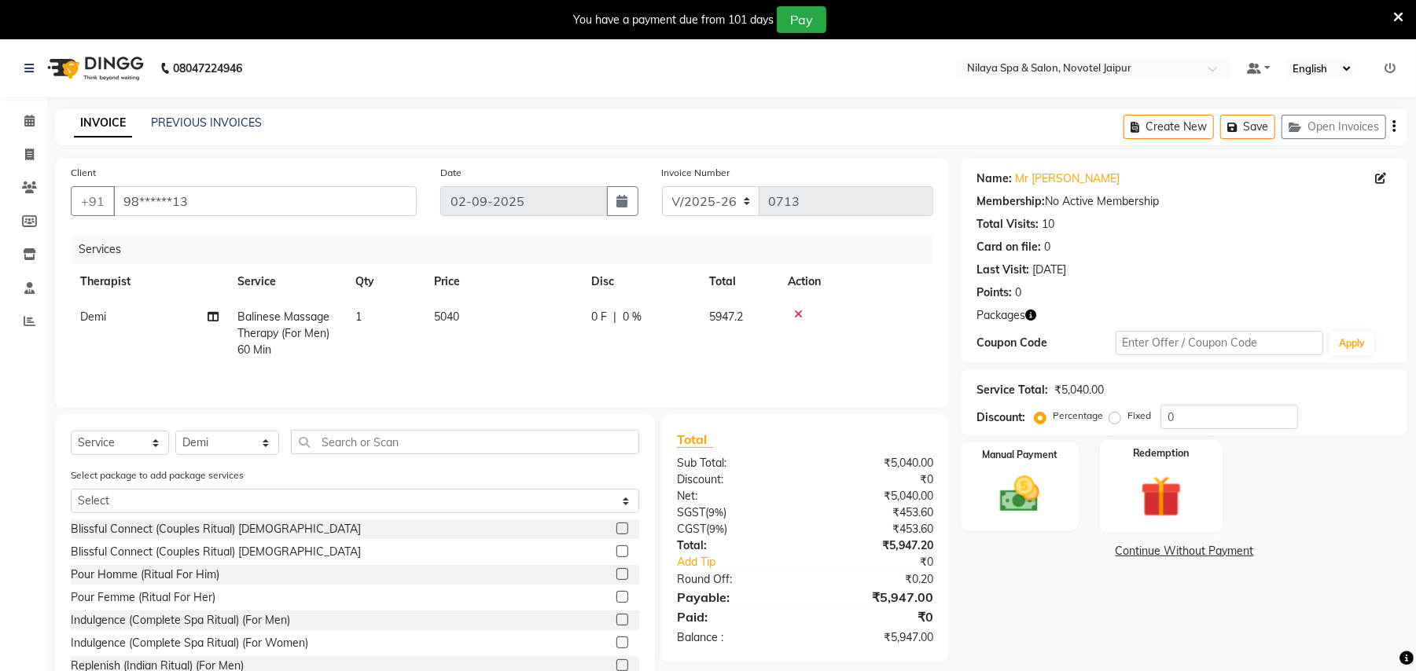
click at [1174, 482] on img at bounding box center [1161, 496] width 68 height 51
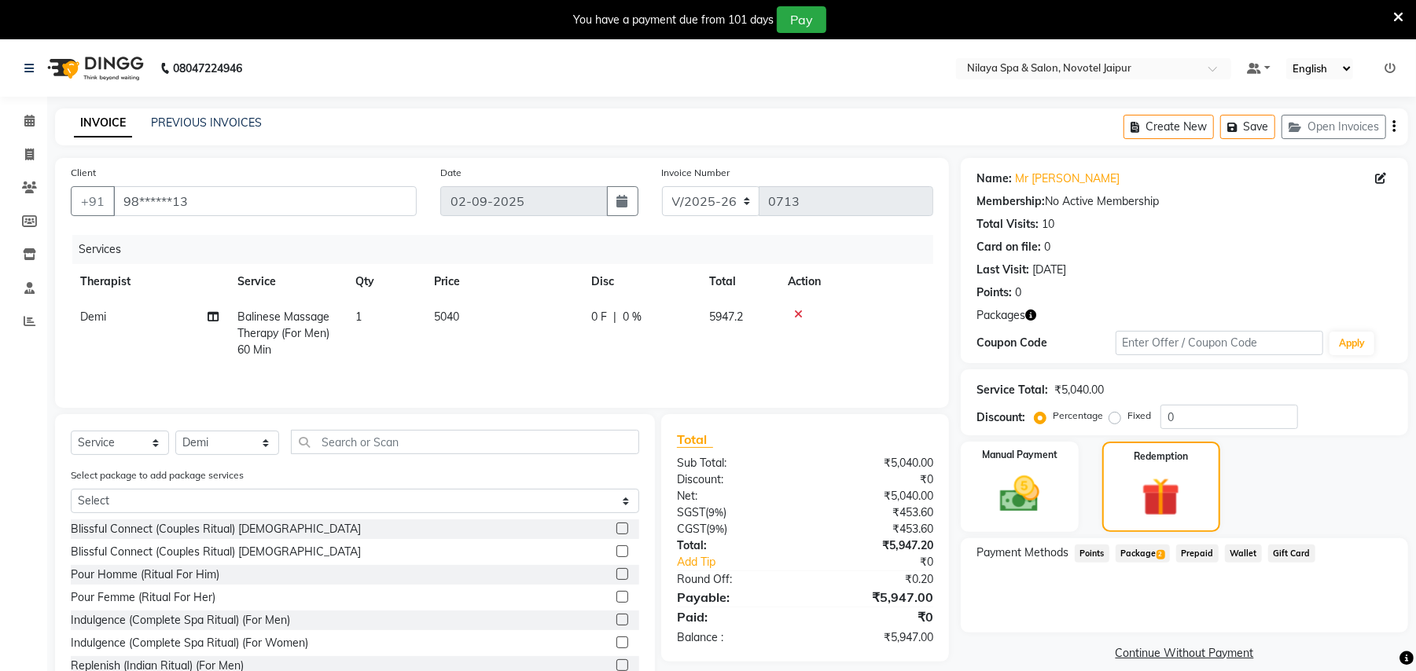
click at [1154, 551] on span "Package 2" at bounding box center [1142, 554] width 54 height 18
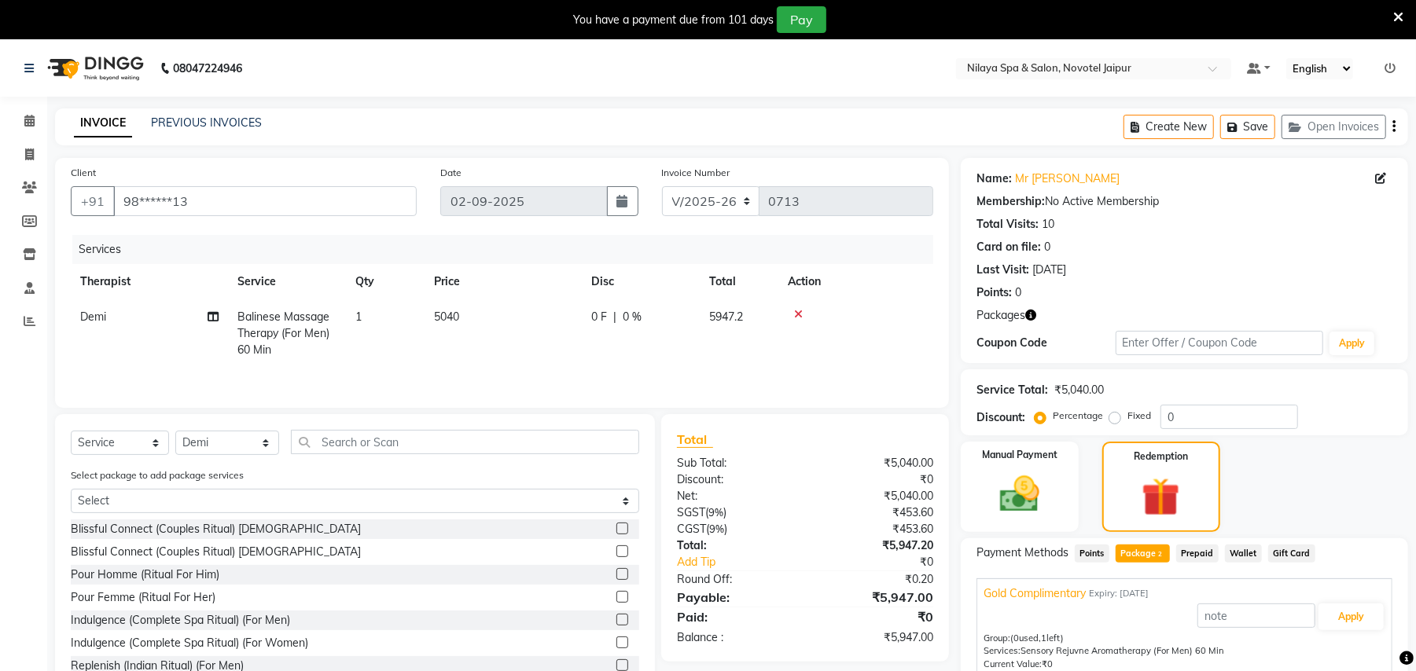
scroll to position [107, 0]
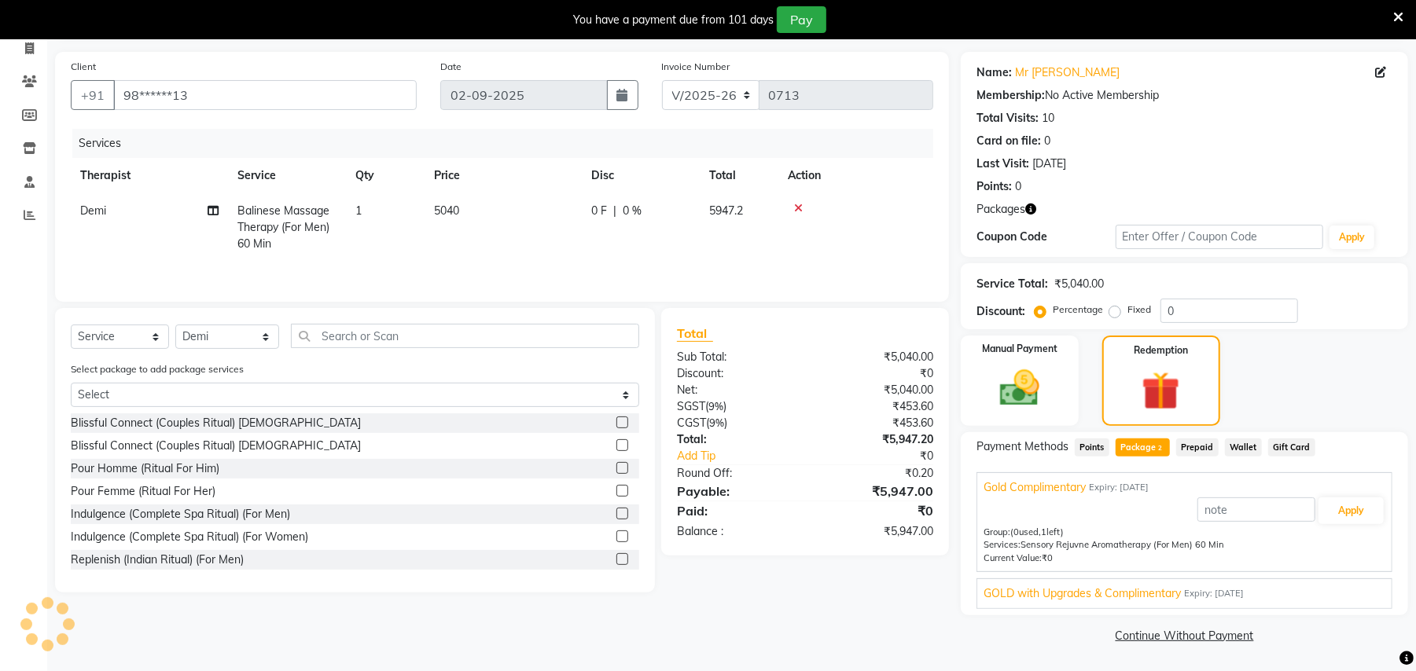
click at [1067, 593] on span "GOLD with Upgrades & Complimentary" at bounding box center [1081, 594] width 197 height 17
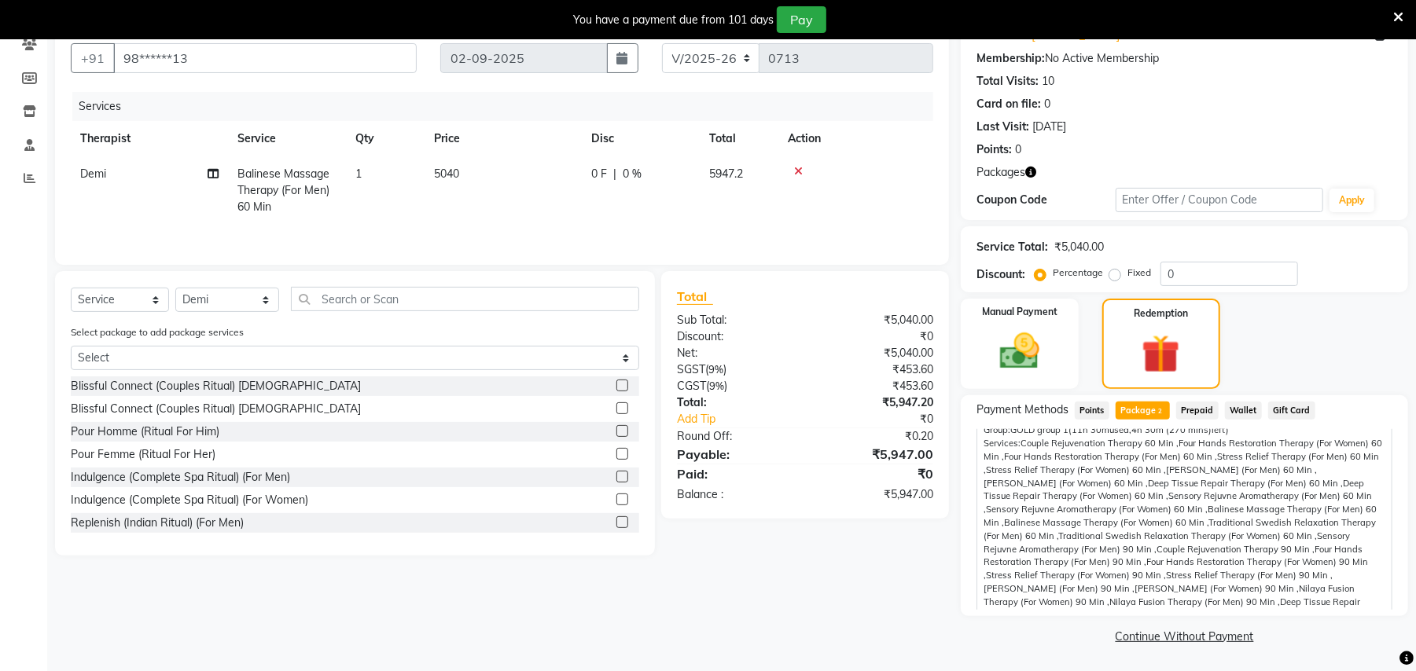
scroll to position [0, 0]
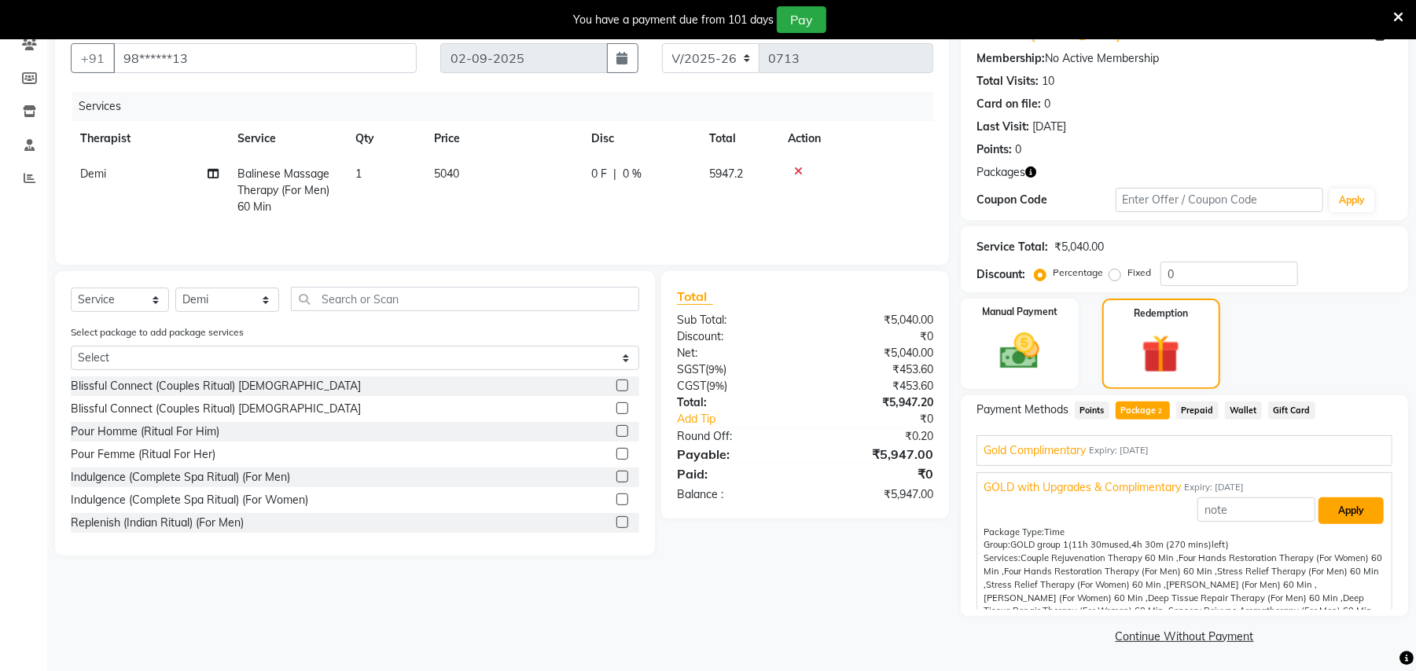
click at [1332, 514] on button "Apply" at bounding box center [1350, 511] width 65 height 27
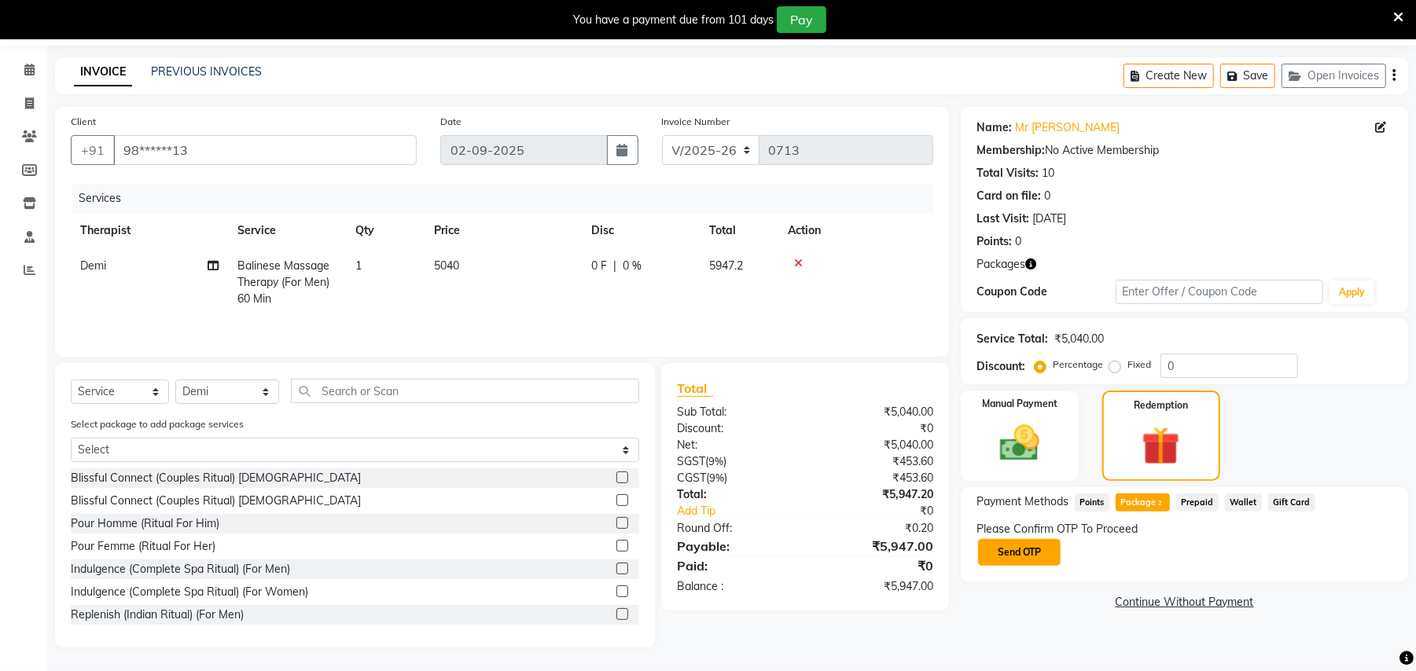
click at [1031, 547] on button "Send OTP" at bounding box center [1019, 552] width 83 height 27
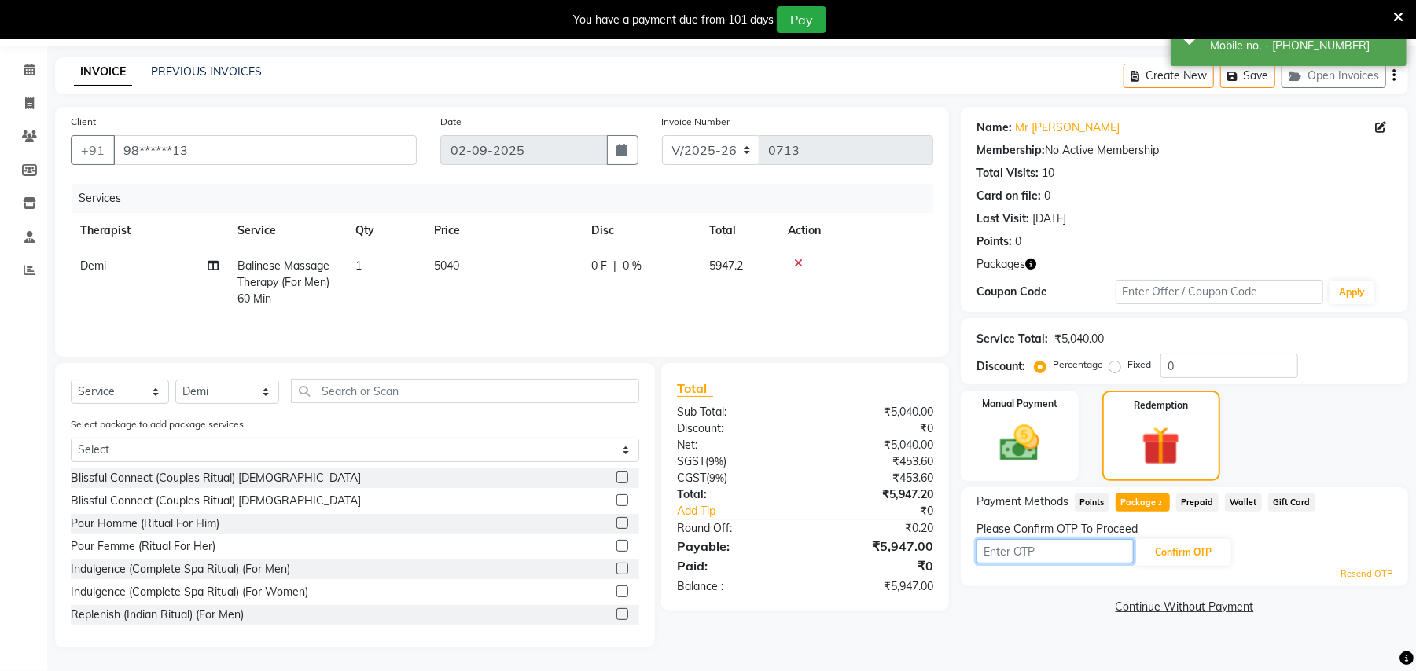
click at [1006, 551] on input "text" at bounding box center [1054, 551] width 157 height 24
click at [995, 548] on input "4411" at bounding box center [1054, 551] width 157 height 24
click at [1011, 550] on input "411" at bounding box center [1054, 551] width 157 height 24
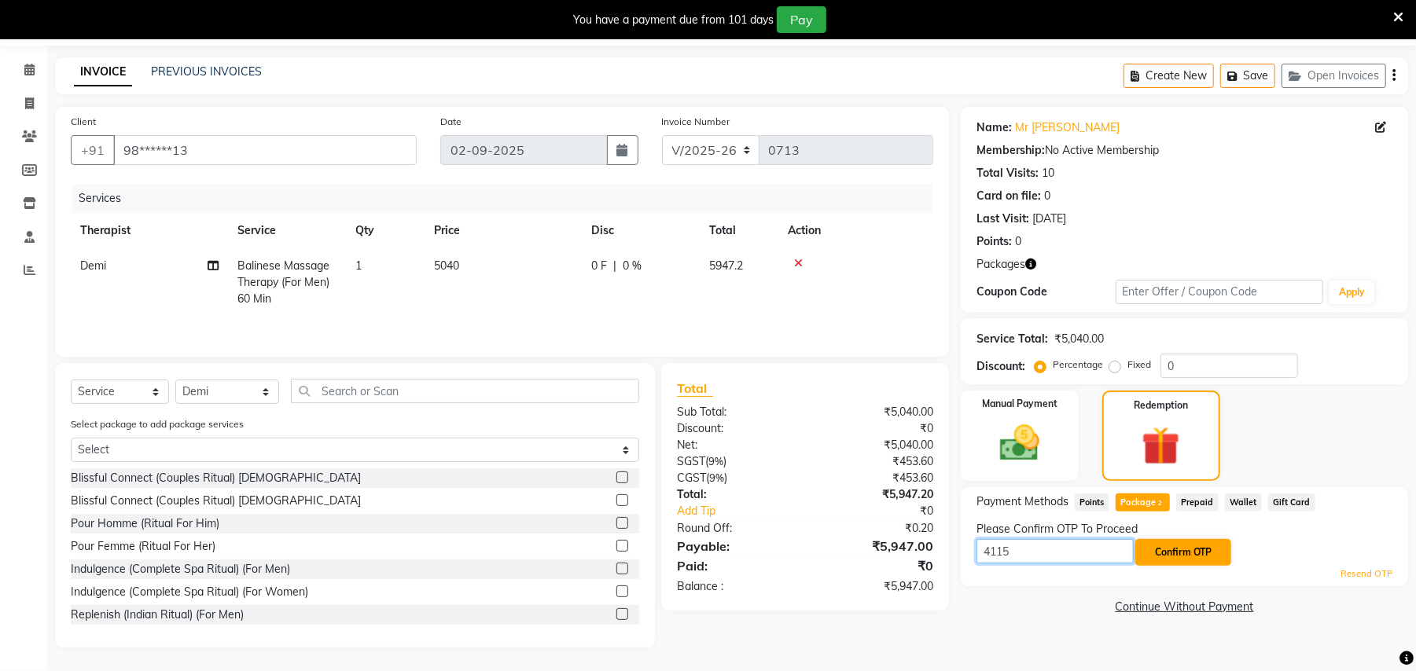
type input "4115"
click at [1170, 548] on button "Confirm OTP" at bounding box center [1183, 552] width 96 height 27
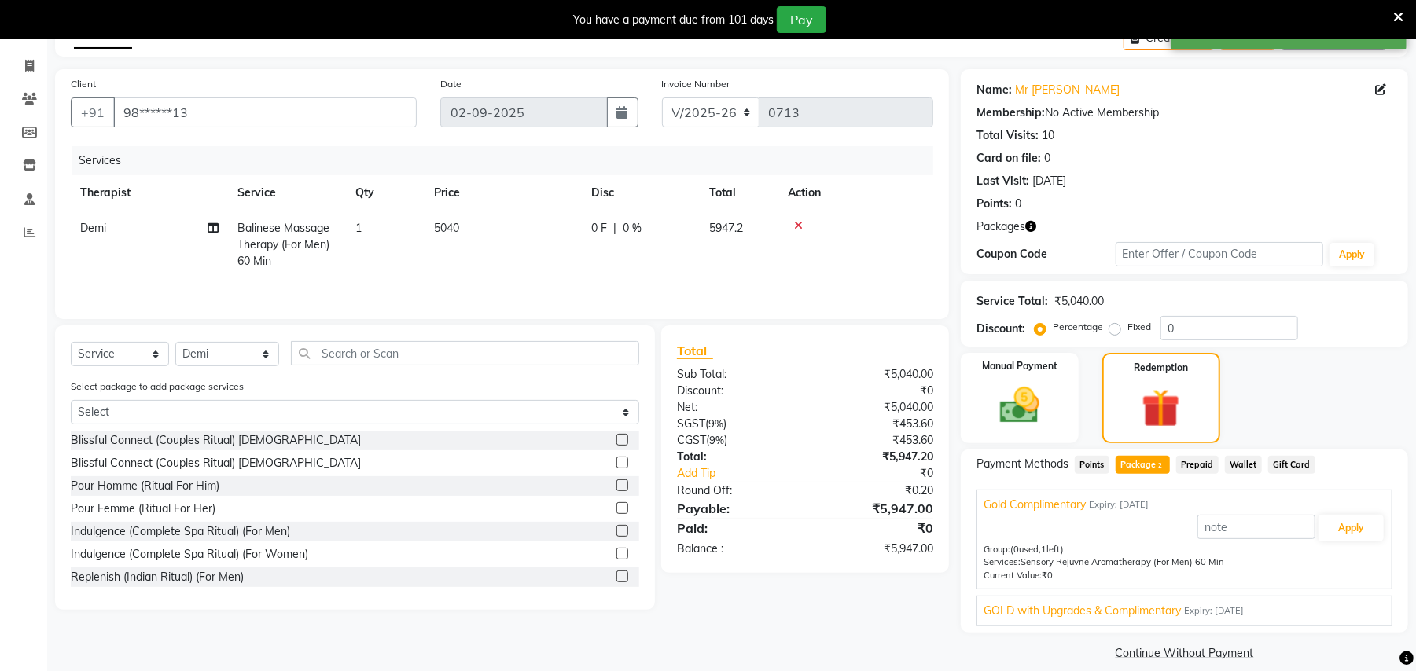
scroll to position [107, 0]
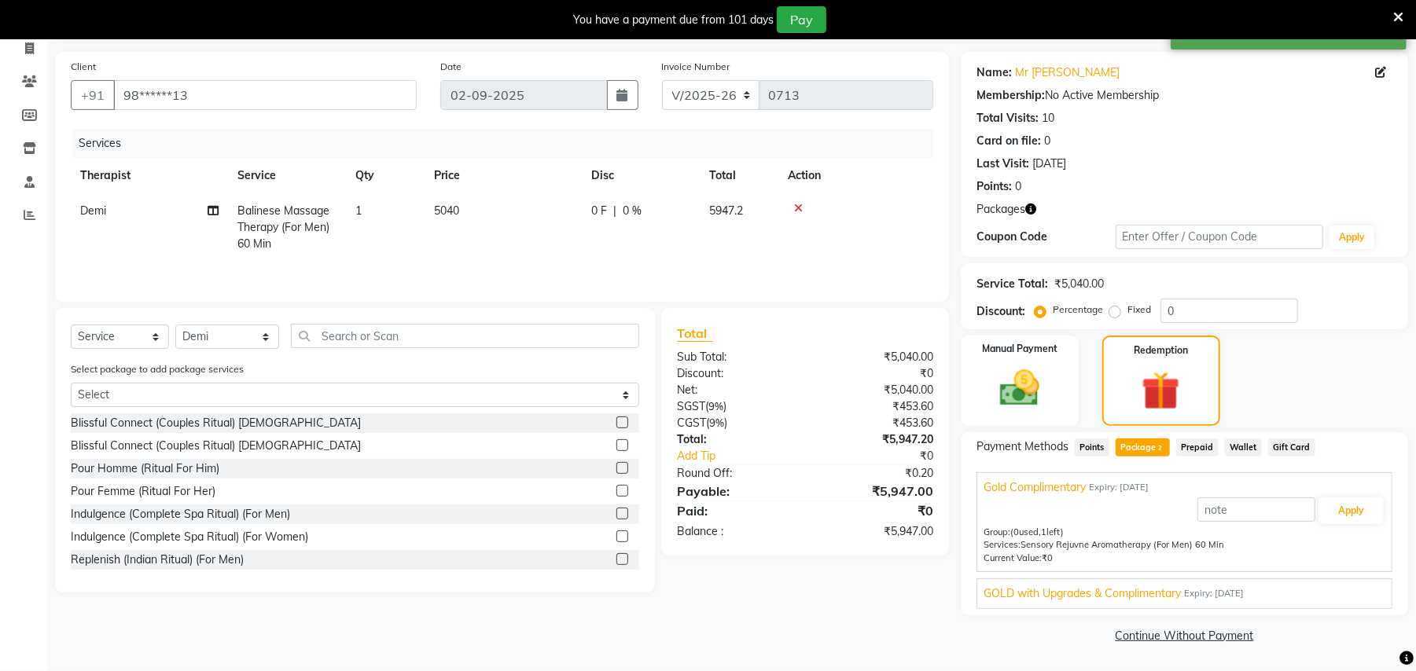
click at [1064, 601] on span "GOLD with Upgrades & Complimentary" at bounding box center [1081, 594] width 197 height 17
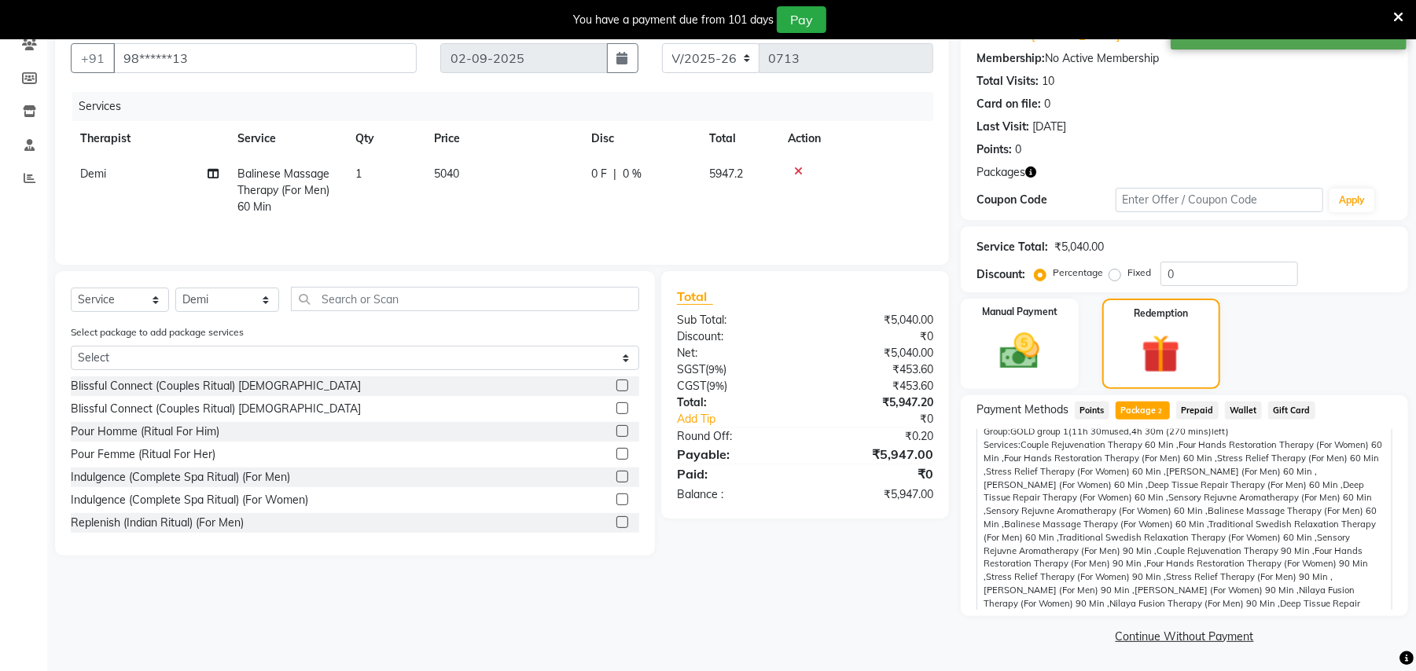
scroll to position [0, 0]
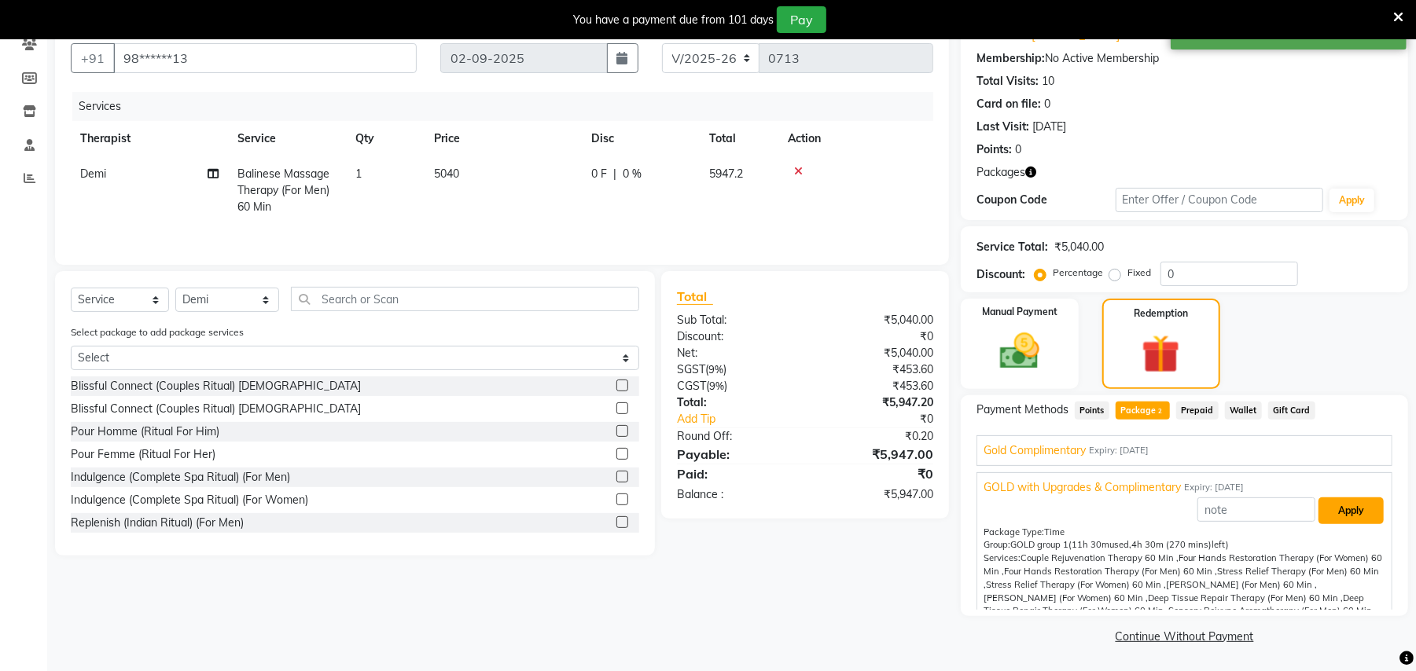
click at [1334, 513] on button "Apply" at bounding box center [1350, 511] width 65 height 27
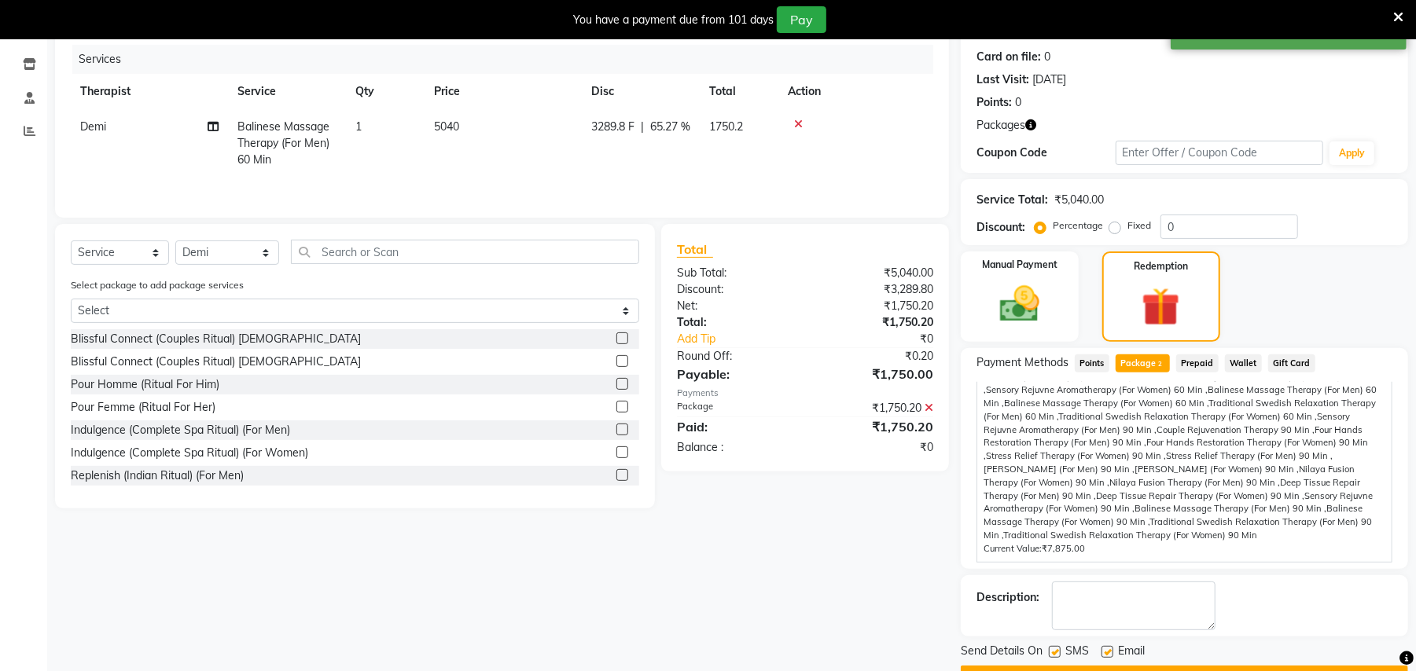
scroll to position [233, 0]
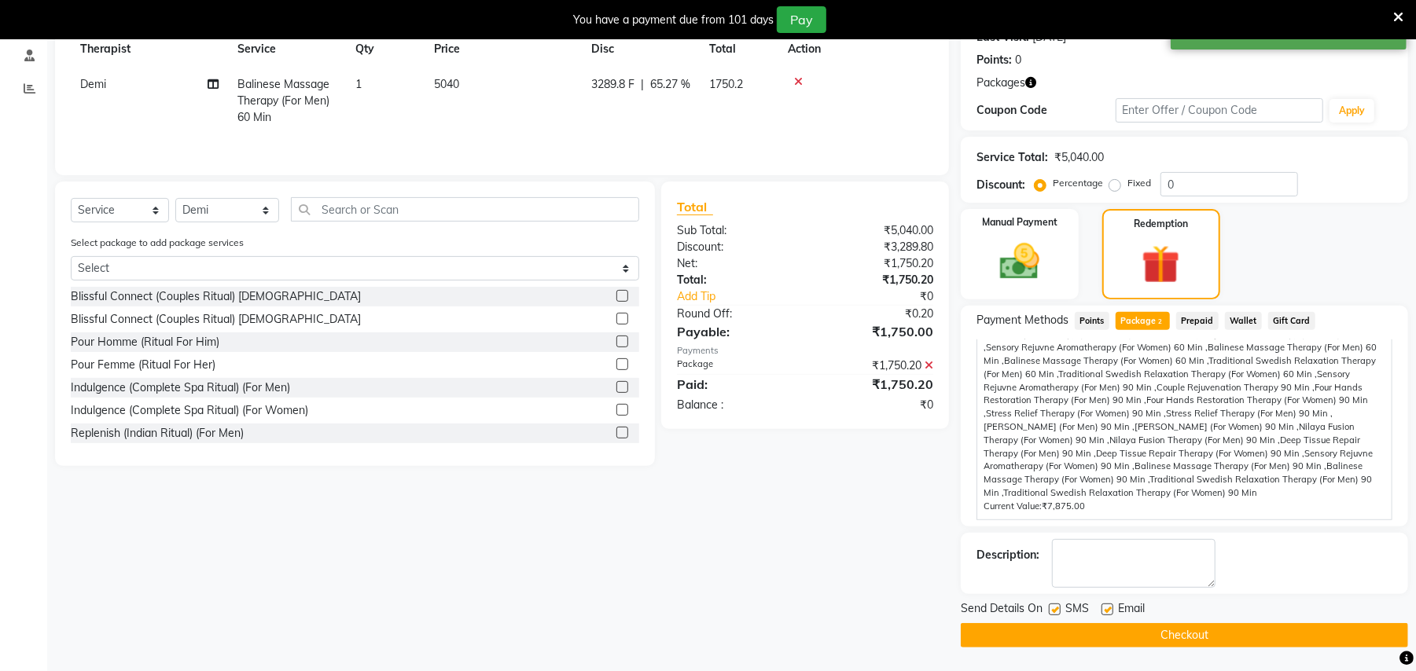
click at [1167, 636] on button "Checkout" at bounding box center [1184, 635] width 447 height 24
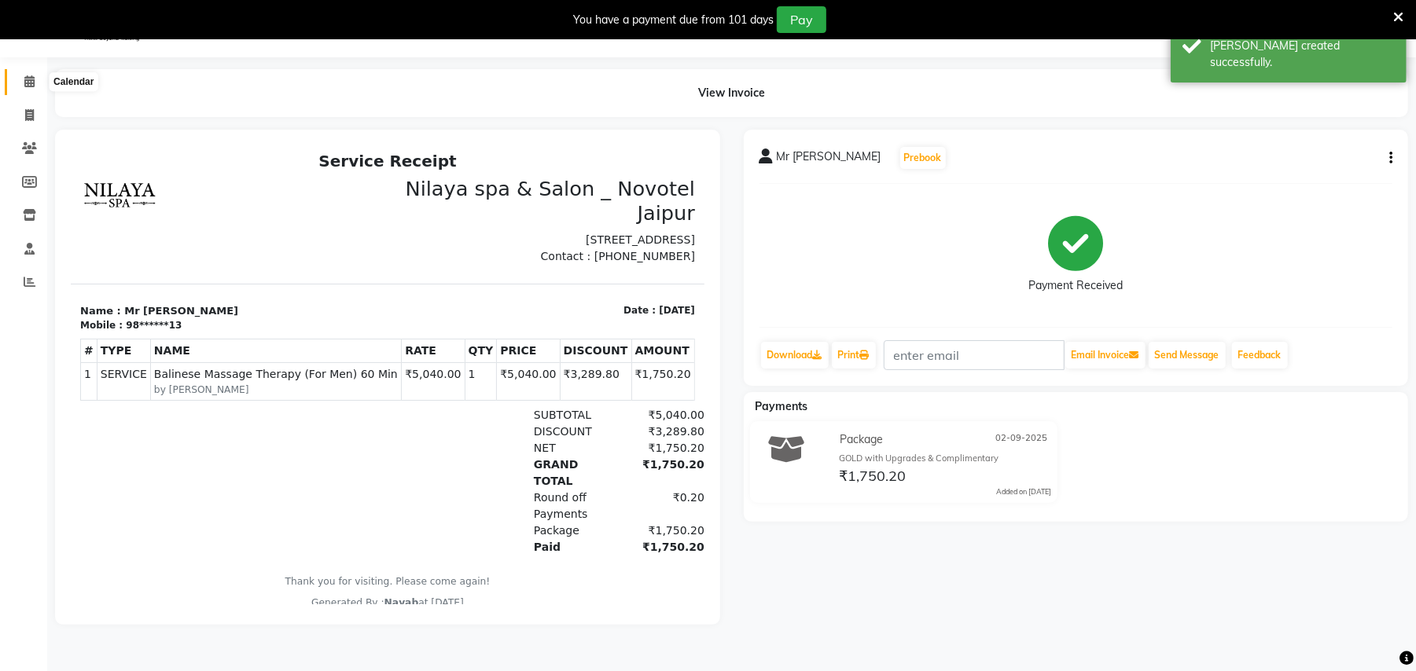
click at [25, 82] on icon at bounding box center [29, 81] width 10 height 12
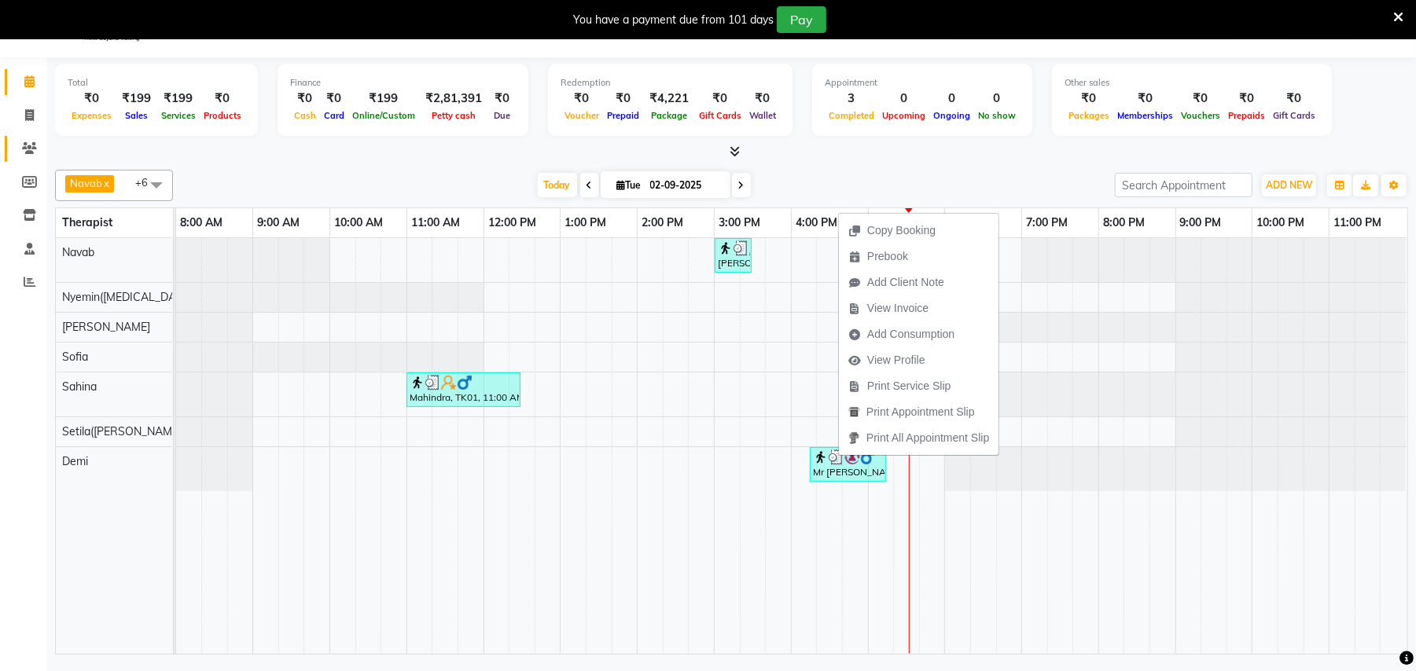
drag, startPoint x: 17, startPoint y: 130, endPoint x: 20, endPoint y: 157, distance: 26.9
click at [19, 141] on li "Clients" at bounding box center [23, 149] width 47 height 34
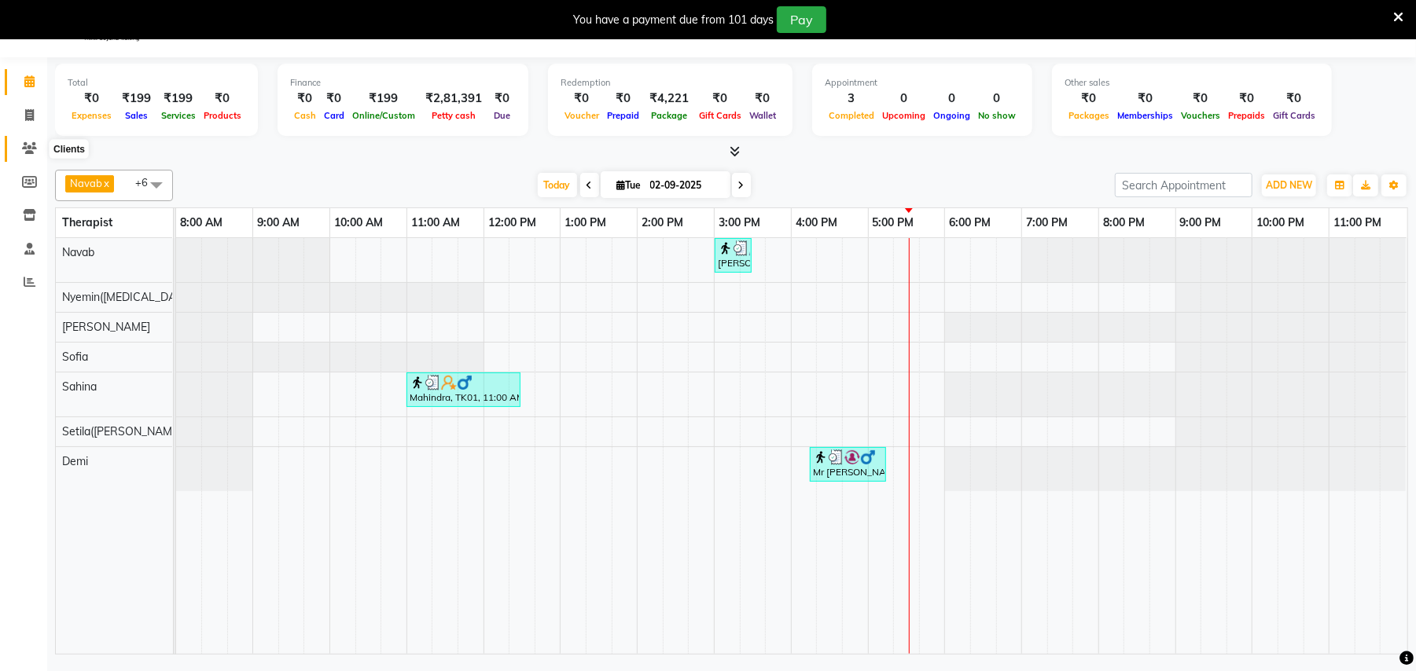
click at [28, 149] on icon at bounding box center [29, 148] width 15 height 12
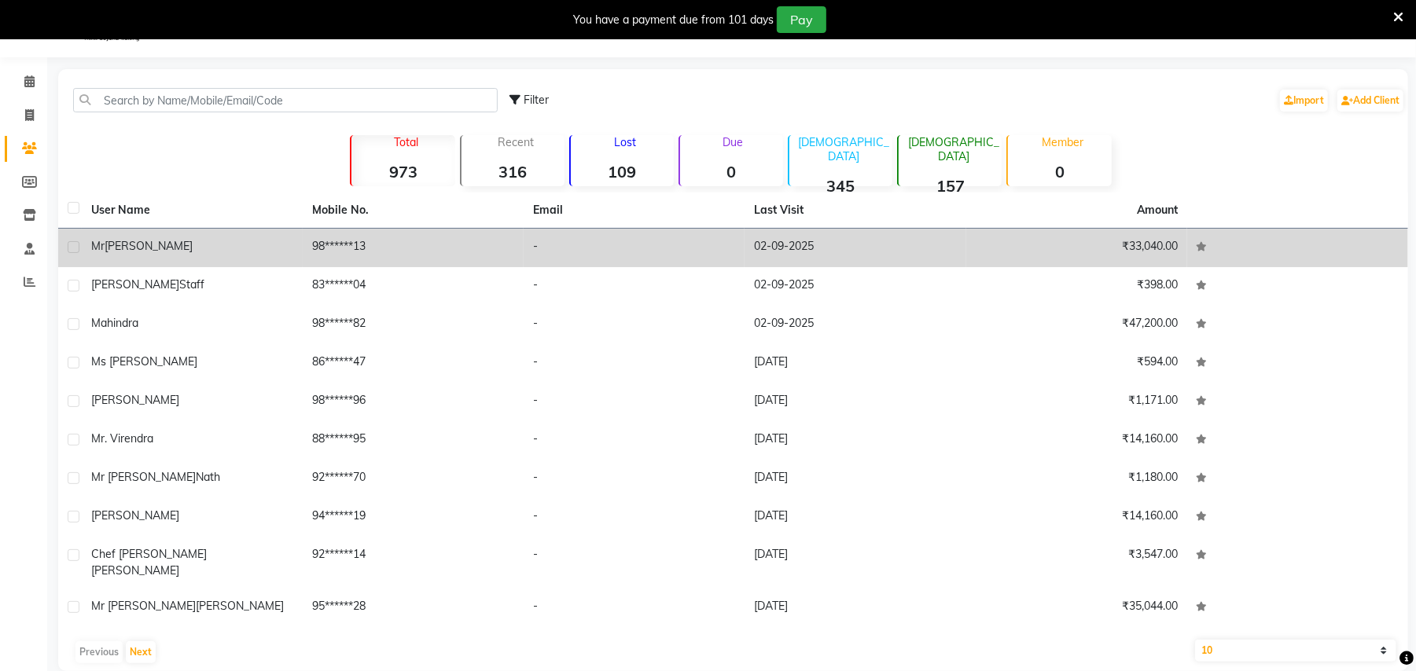
click at [140, 242] on span "[PERSON_NAME]" at bounding box center [149, 246] width 88 height 14
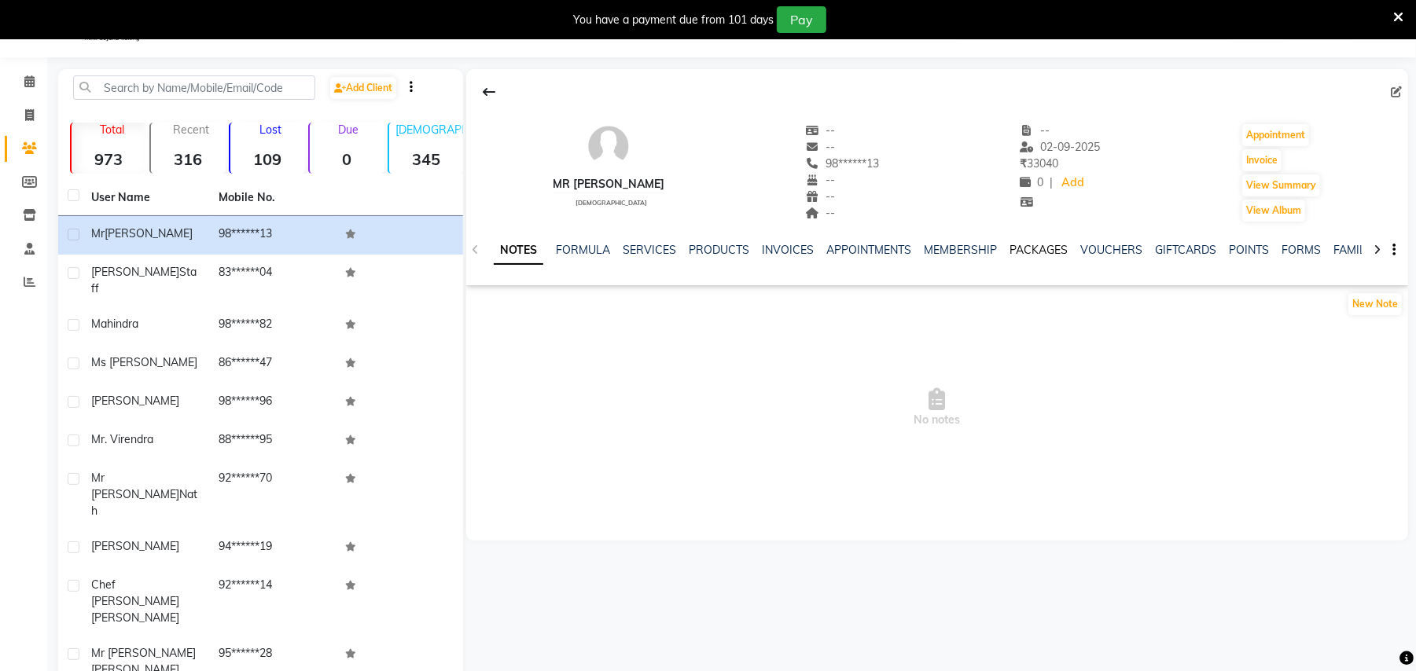
click at [1014, 248] on link "PACKAGES" at bounding box center [1038, 250] width 58 height 14
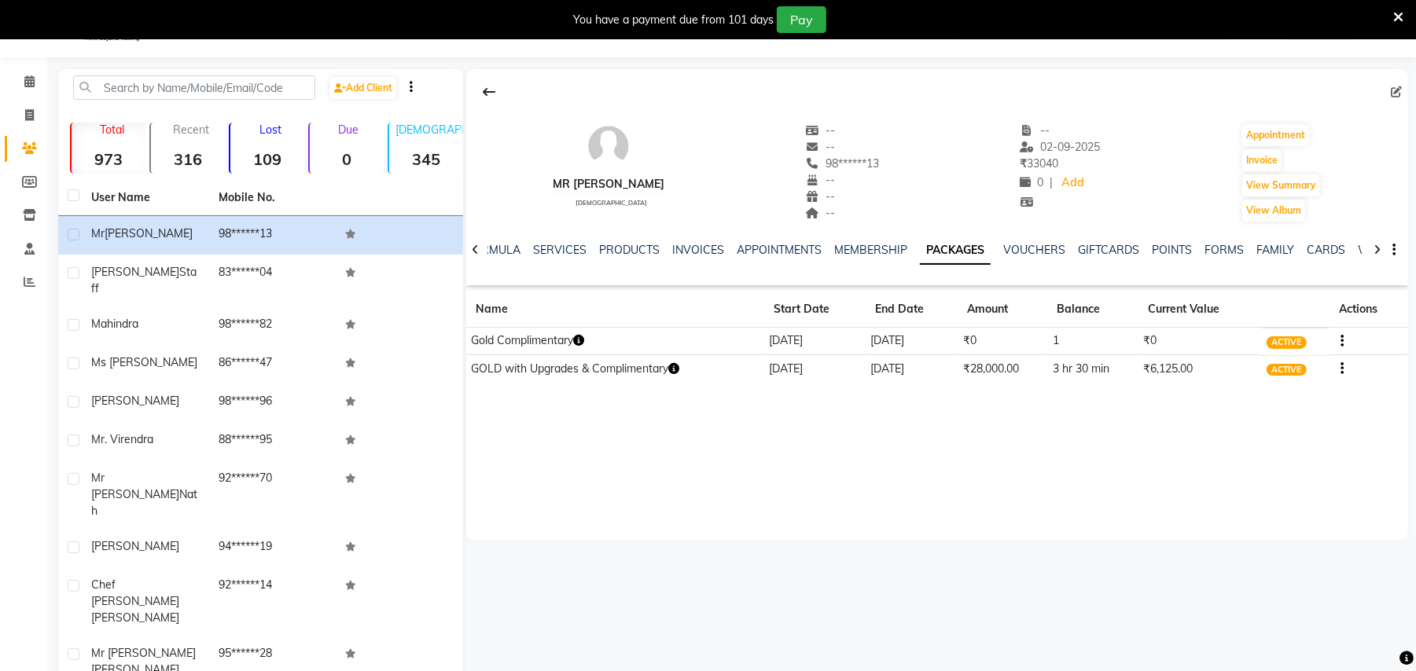
drag, startPoint x: 36, startPoint y: 242, endPoint x: 115, endPoint y: 107, distance: 156.4
drag, startPoint x: 115, startPoint y: 107, endPoint x: 30, endPoint y: 83, distance: 88.3
click at [30, 83] on icon at bounding box center [29, 81] width 10 height 12
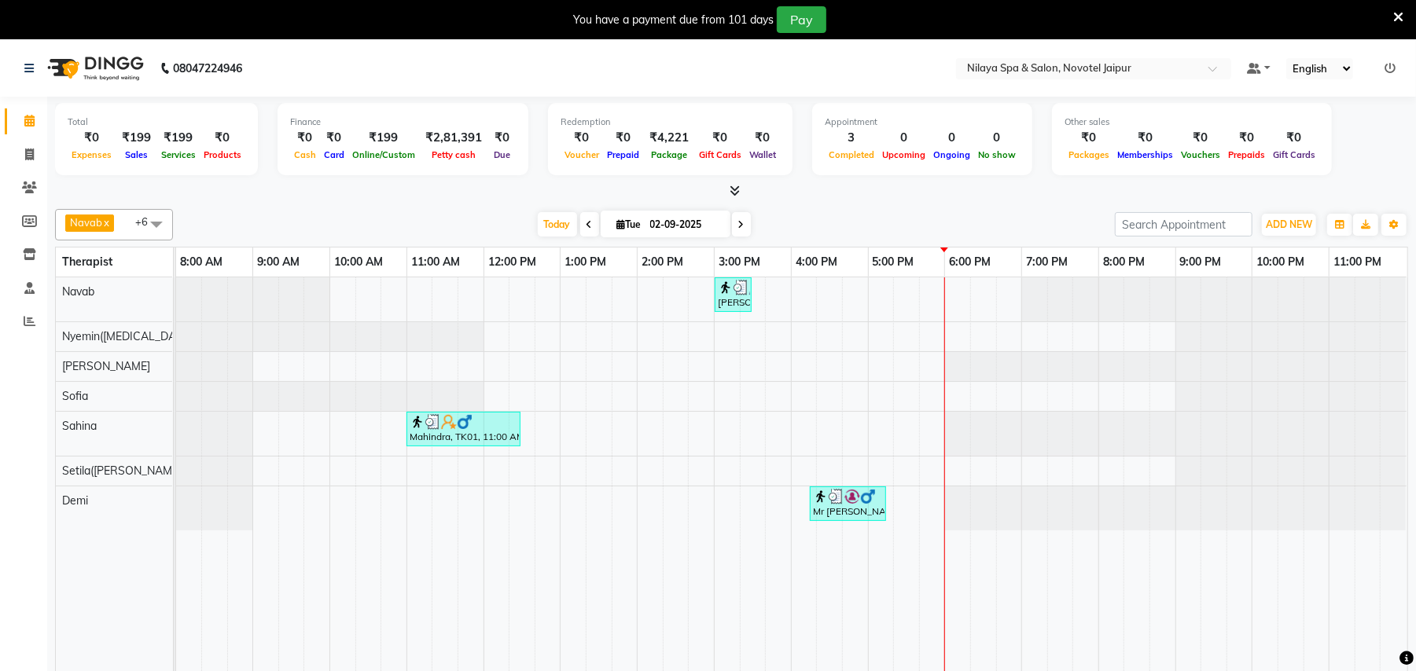
scroll to position [39, 0]
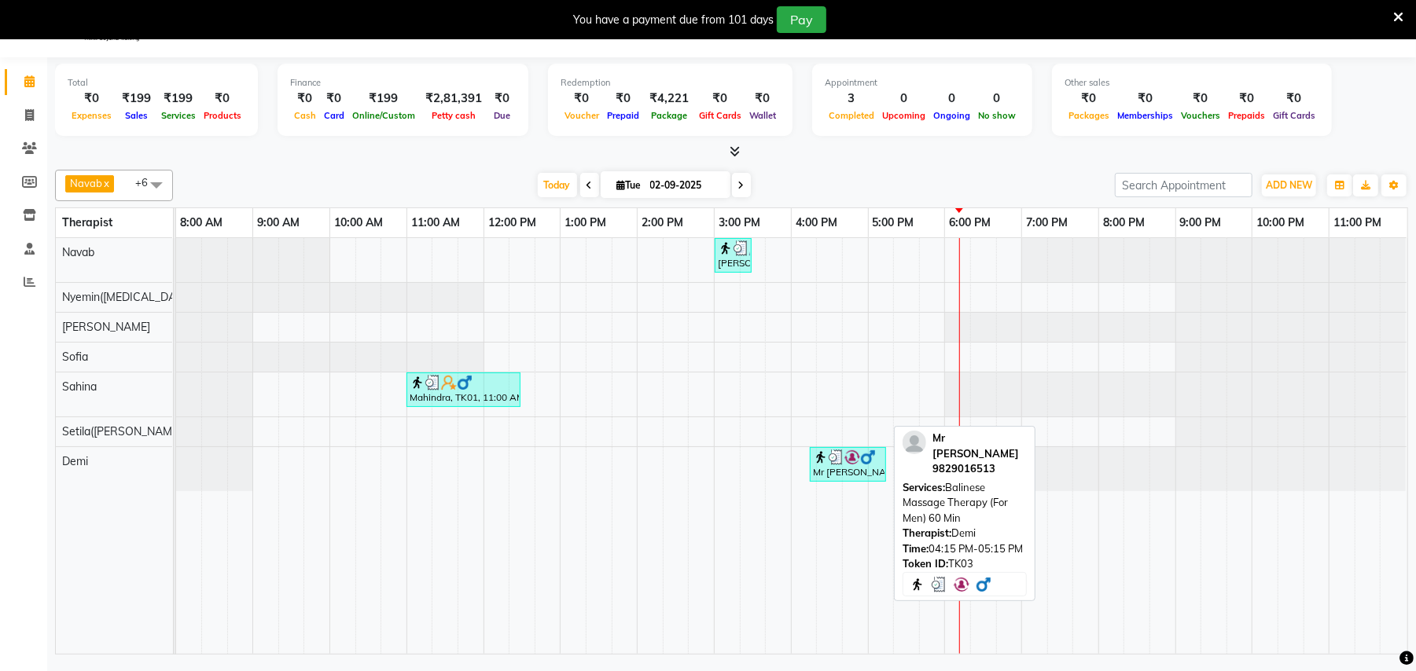
click at [838, 458] on img at bounding box center [837, 458] width 16 height 16
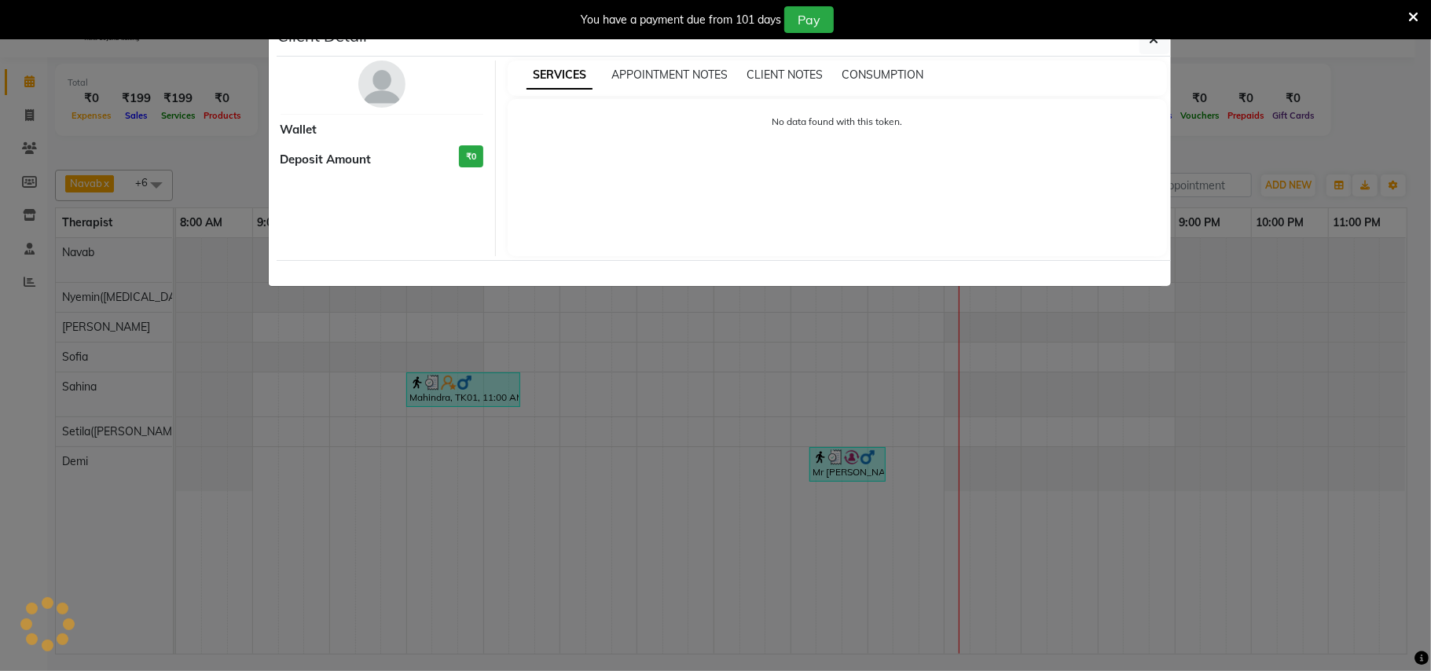
select select "3"
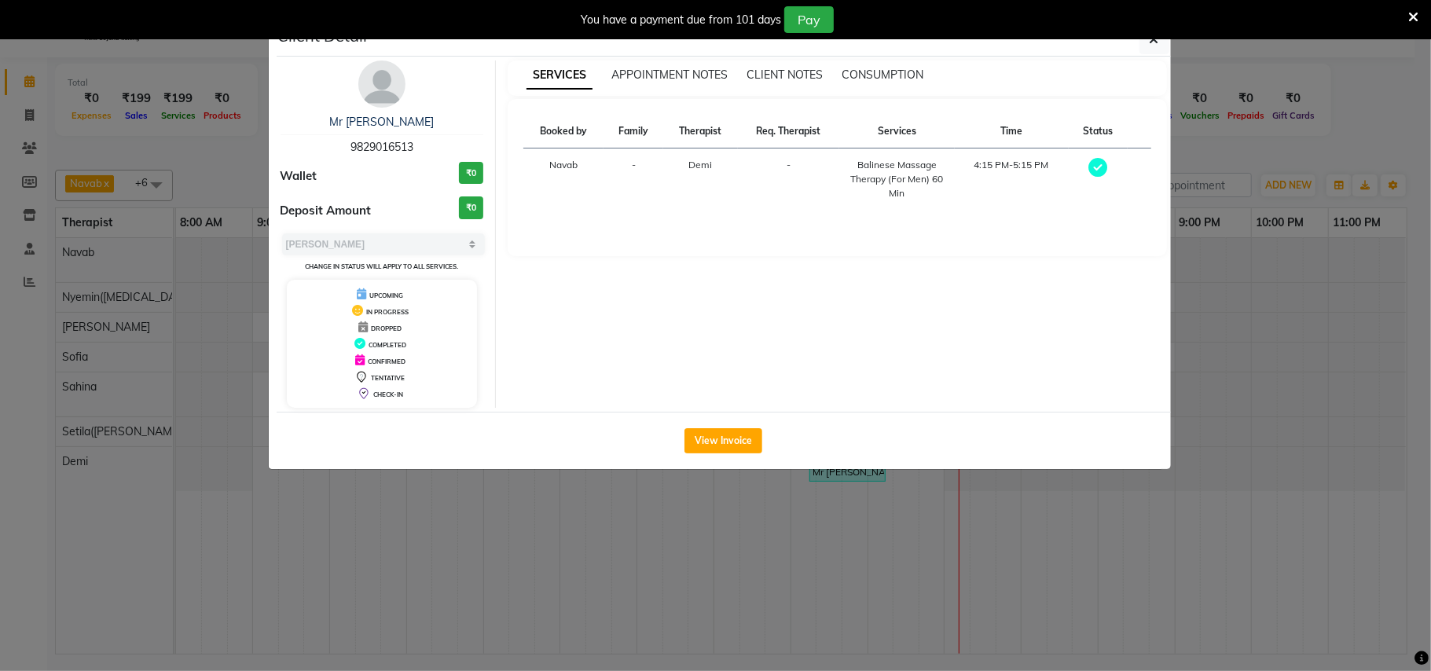
click at [1165, 39] on body "08047224946 Select Location × Nilaya Spa & Salon, Novotel Jaipur Default Panel …" at bounding box center [715, 336] width 1431 height 671
click at [1152, 47] on button "button" at bounding box center [1155, 39] width 30 height 30
